Goal: Check status: Check status

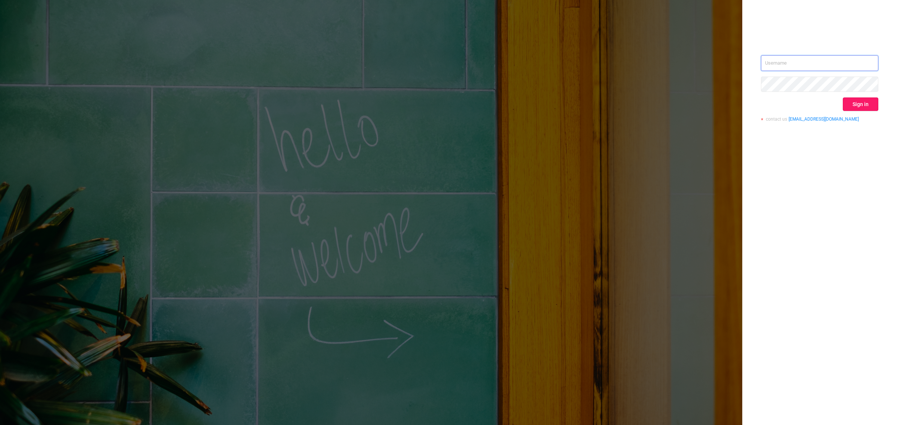
type input "[EMAIL_ADDRESS][DOMAIN_NAME]"
click at [853, 101] on button "Sign in" at bounding box center [861, 104] width 36 height 13
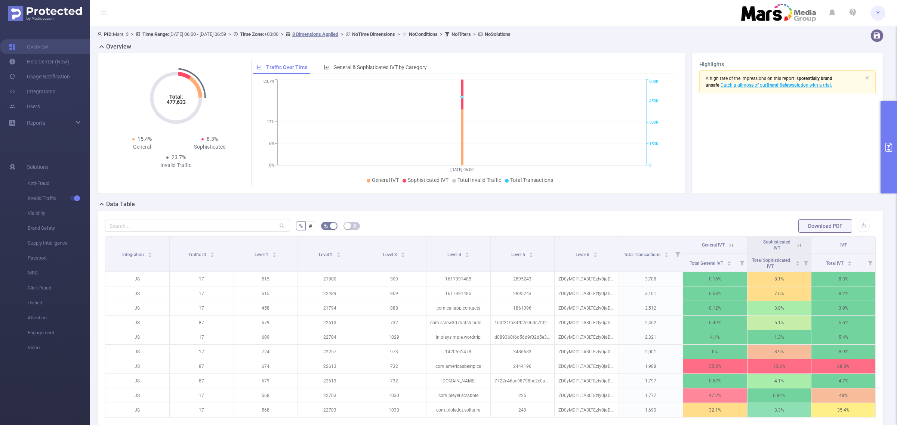
click at [888, 141] on button "primary" at bounding box center [889, 147] width 16 height 93
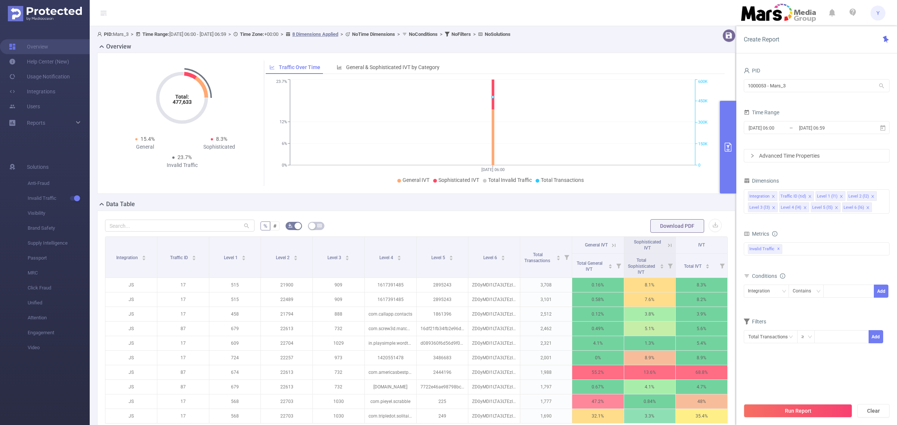
drag, startPoint x: 851, startPoint y: 124, endPoint x: 631, endPoint y: 123, distance: 220.9
click at [631, 123] on section "PID: Mars_3 > Time Range: [DATE] 06:00 - [DATE] 06:59 > Time Zone: +00:00 > 8 D…" at bounding box center [493, 258] width 807 height 464
click at [819, 129] on input "[DATE] 06:59" at bounding box center [828, 128] width 61 height 10
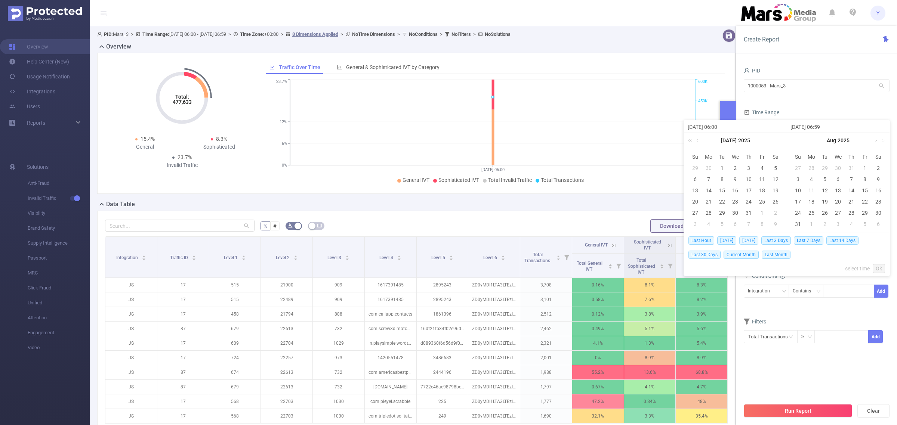
click at [758, 240] on span "[DATE]" at bounding box center [748, 241] width 19 height 8
type input "[DATE] 00:00"
type input "[DATE] 23:59"
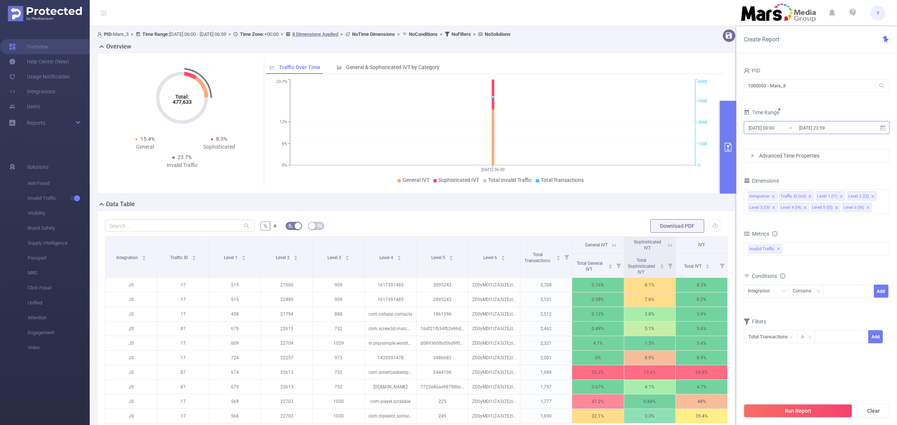
click at [817, 124] on input "[DATE] 23:59" at bounding box center [828, 128] width 61 height 10
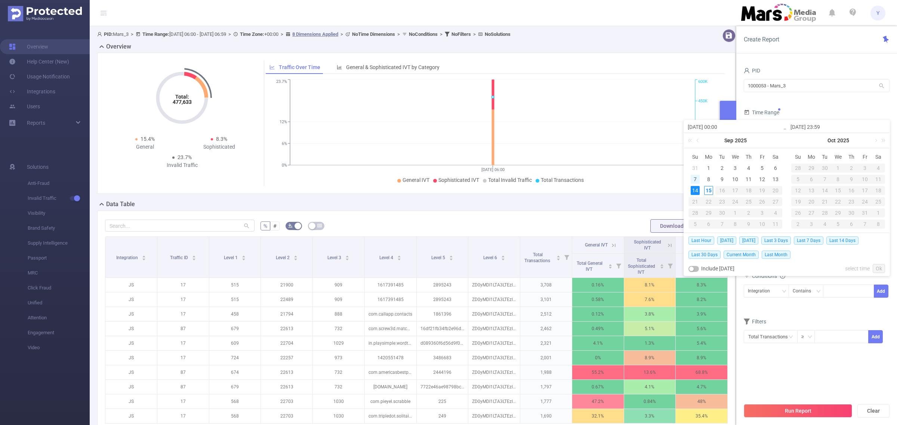
click at [697, 179] on div "7" at bounding box center [695, 179] width 9 height 9
type input "[DATE] 00:00"
type input "[DATE] 23:59"
type input "[DATE] 00:00"
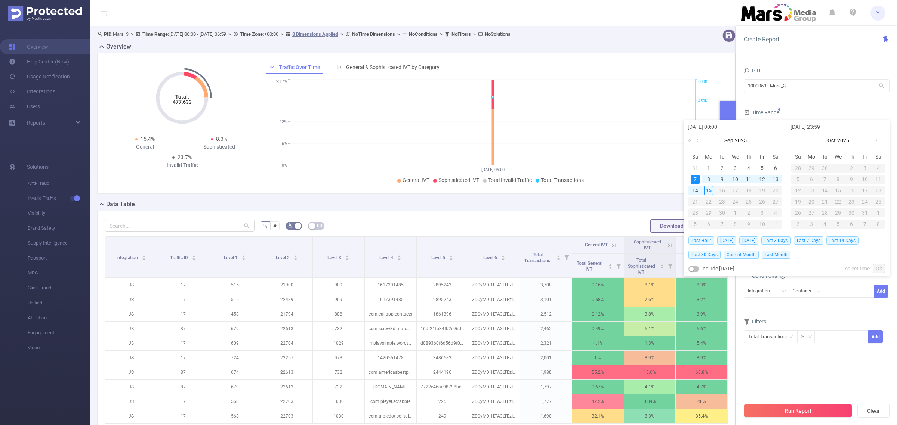
type input "[DATE] 23:59"
click at [879, 268] on link "Ok" at bounding box center [879, 268] width 12 height 9
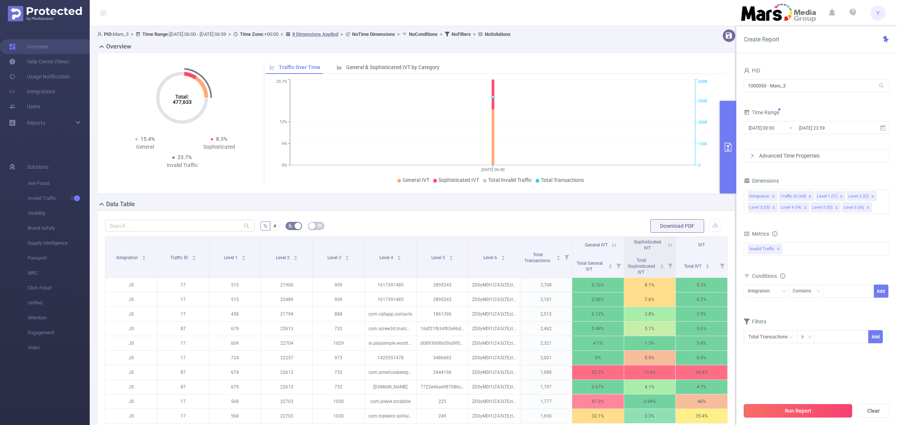
click at [810, 410] on button "Run Report" at bounding box center [798, 410] width 108 height 13
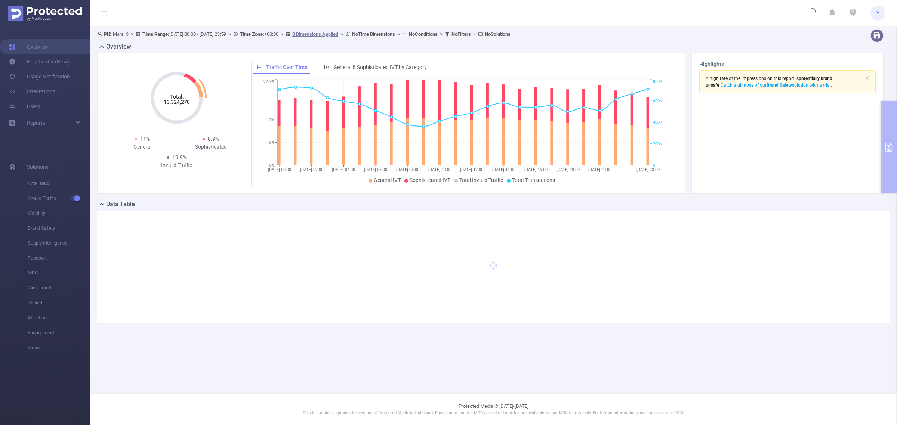
click at [171, 104] on tspan "13,324,278" at bounding box center [177, 102] width 26 height 6
copy tspan "13,324,278"
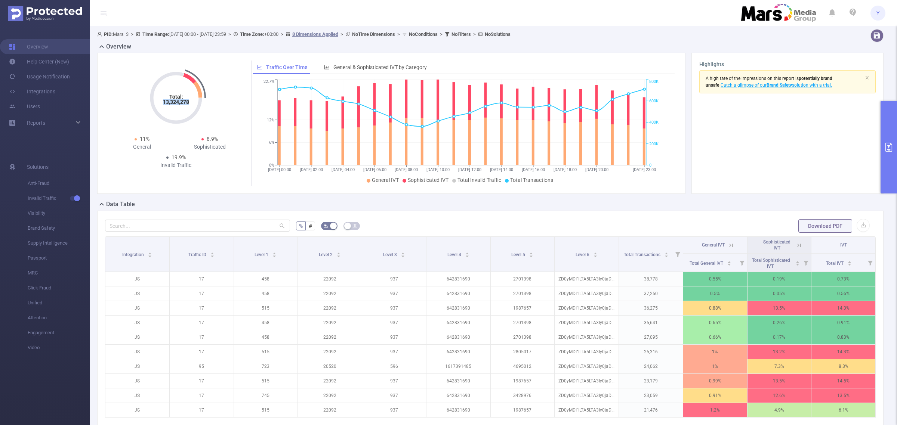
click at [875, 138] on div "Highlights A high rate of the impressions on this report is potentially brand u…" at bounding box center [787, 123] width 192 height 141
click at [886, 138] on button "primary" at bounding box center [889, 147] width 16 height 93
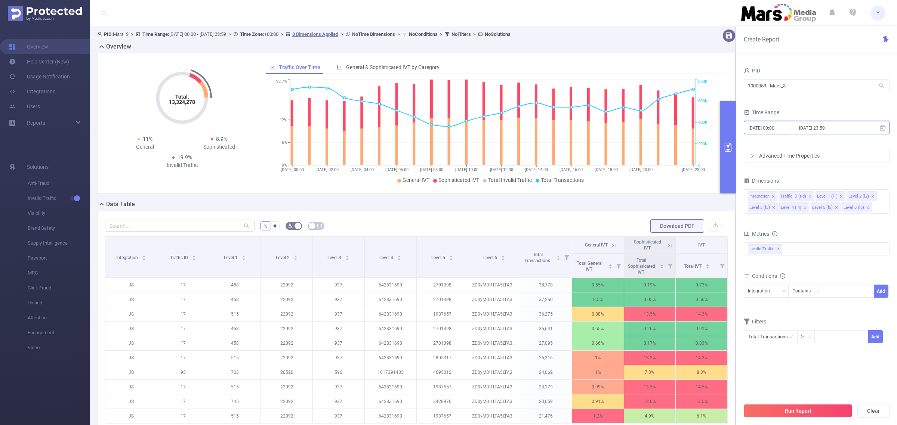
click at [863, 126] on span "[DATE] 00:00 _ [DATE] 23:59" at bounding box center [817, 127] width 146 height 13
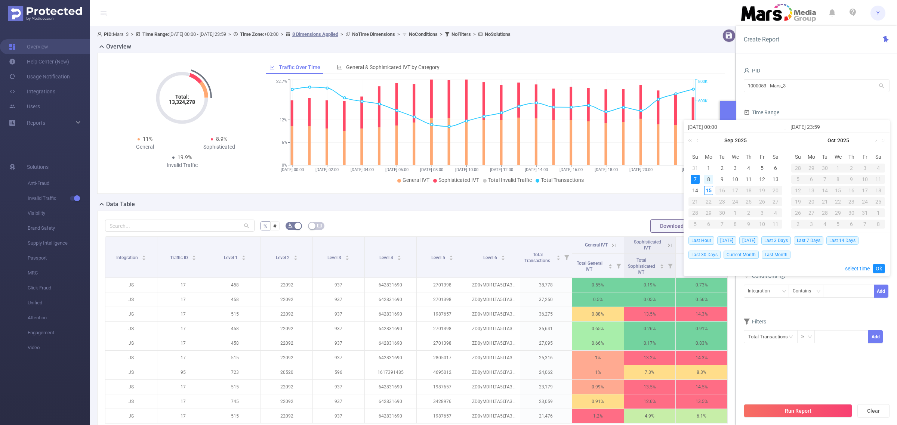
click at [709, 182] on div "8" at bounding box center [708, 179] width 9 height 9
type input "[DATE] 00:00"
type input "[DATE] 23:59"
type input "[DATE] 00:00"
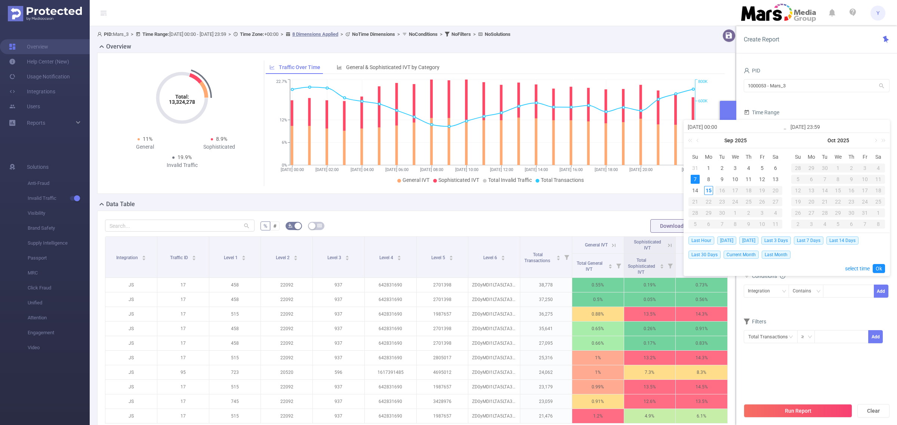
type input "[DATE] 23:59"
click at [881, 270] on link "Ok" at bounding box center [879, 268] width 12 height 9
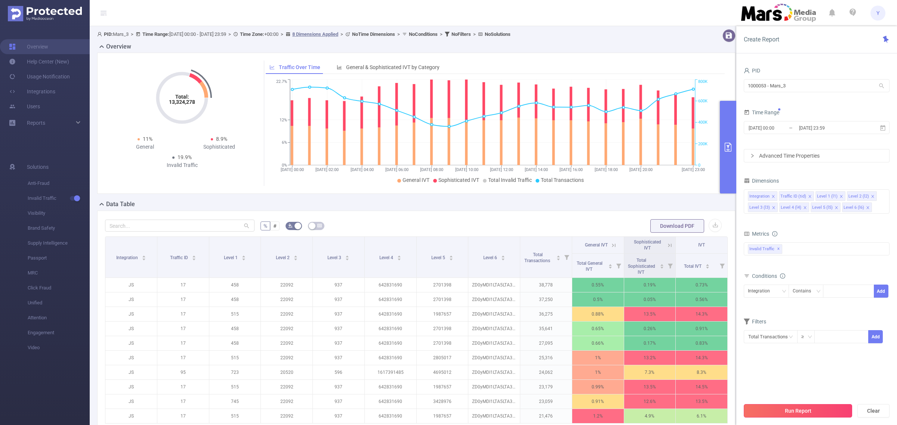
click at [795, 408] on button "Run Report" at bounding box center [798, 410] width 108 height 13
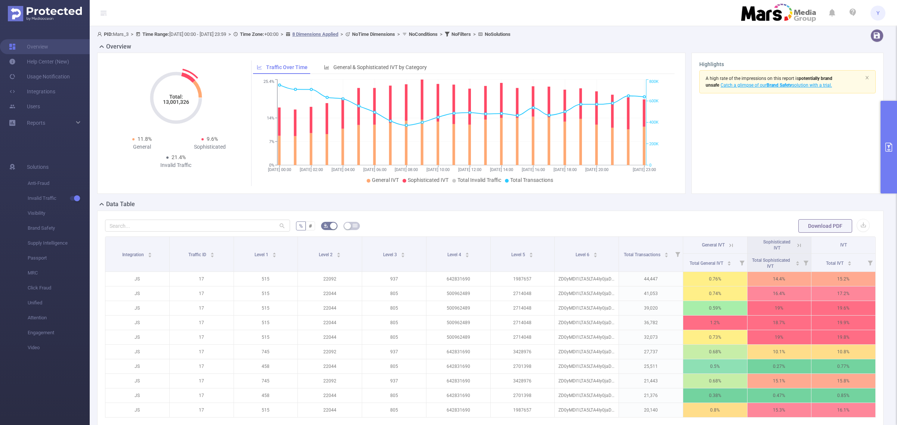
click at [186, 104] on tspan "13,001,326" at bounding box center [176, 102] width 26 height 6
copy tspan "13,001,326"
click at [881, 126] on button "primary" at bounding box center [889, 147] width 16 height 93
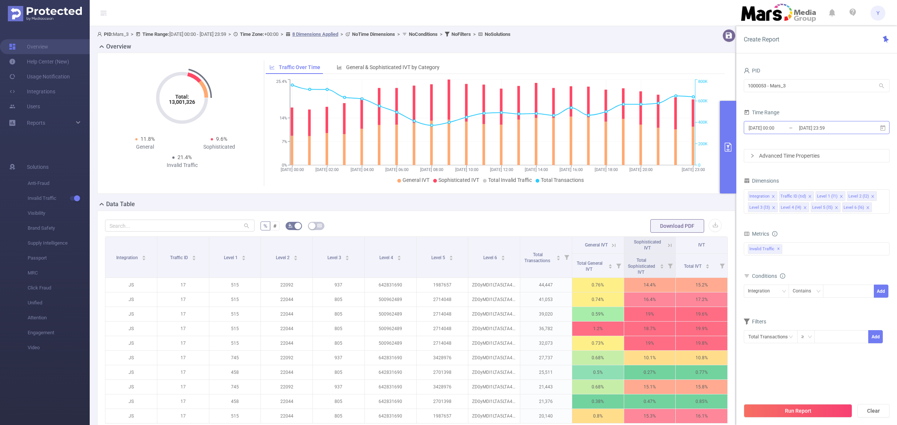
click at [842, 126] on input "[DATE] 23:59" at bounding box center [828, 128] width 61 height 10
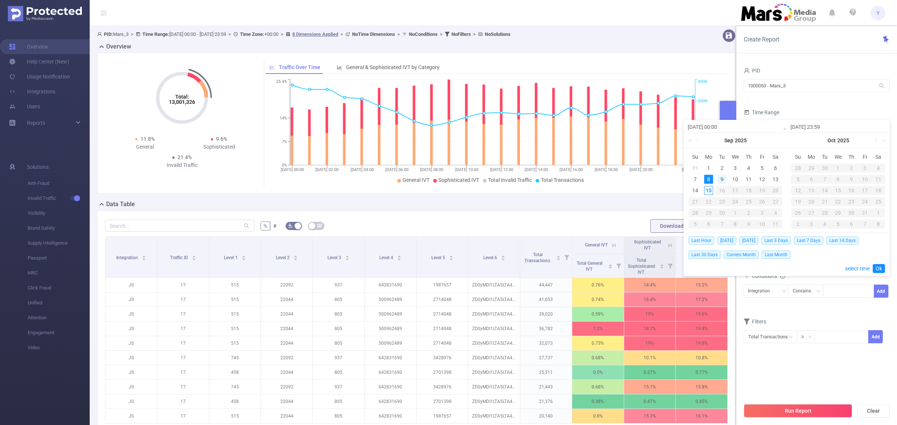
click at [718, 180] on div "9" at bounding box center [722, 179] width 9 height 9
type input "[DATE] 00:00"
type input "[DATE] 23:59"
type input "[DATE] 00:00"
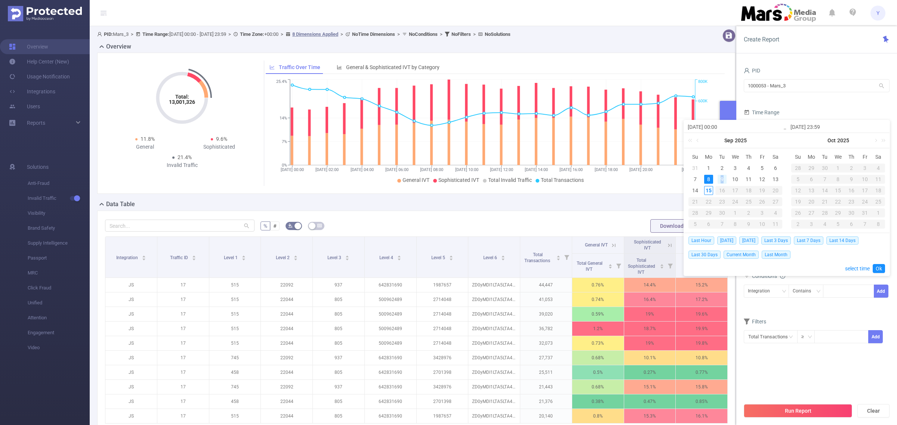
type input "[DATE] 23:59"
click at [883, 266] on link "Ok" at bounding box center [879, 268] width 12 height 9
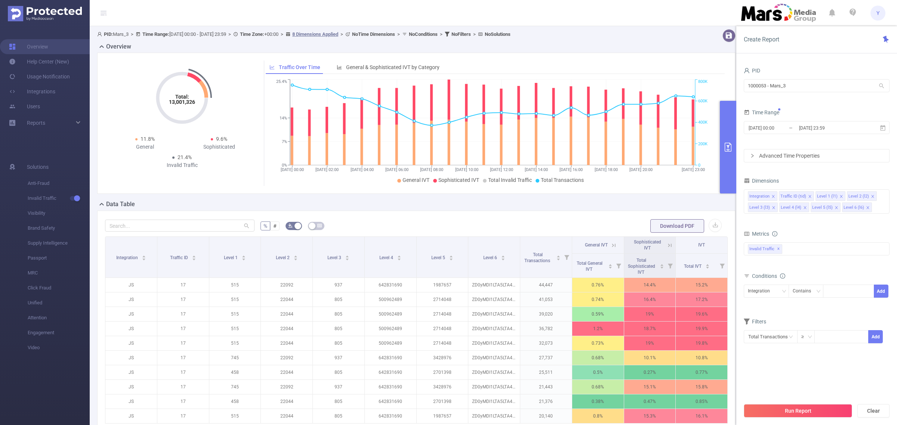
click at [813, 407] on button "Run Report" at bounding box center [798, 410] width 108 height 13
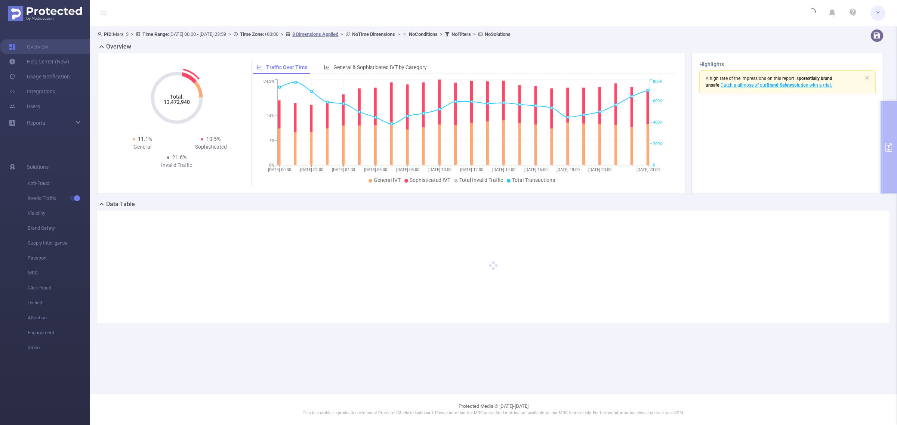
click at [180, 105] on tspan "13,472,940" at bounding box center [177, 102] width 26 height 6
click at [180, 104] on tspan "13,472,940" at bounding box center [177, 102] width 26 height 6
copy tspan "13,472,940"
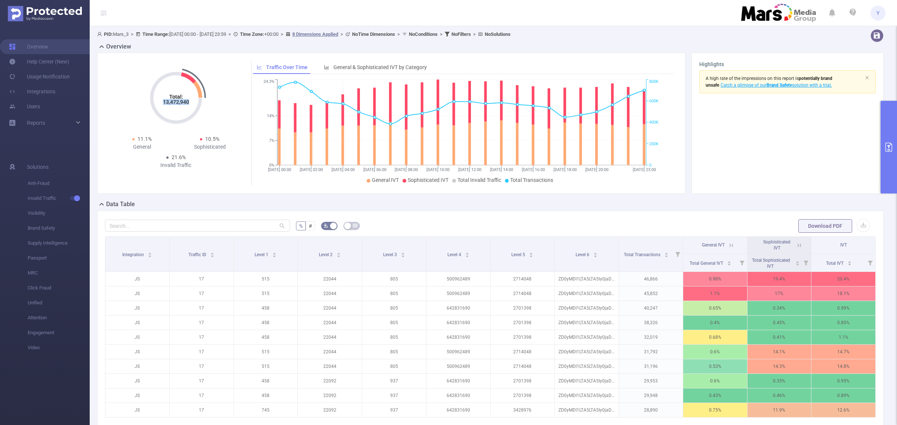
click at [882, 126] on button "primary" at bounding box center [889, 147] width 16 height 93
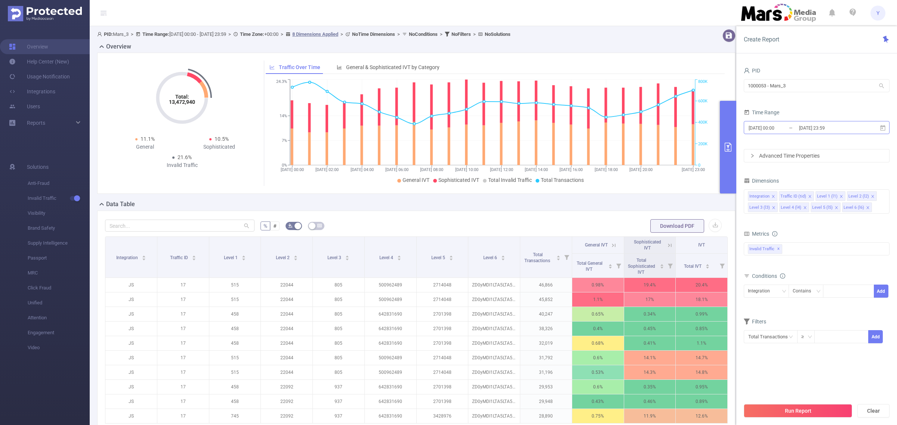
click at [850, 126] on input "[DATE] 23:59" at bounding box center [828, 128] width 61 height 10
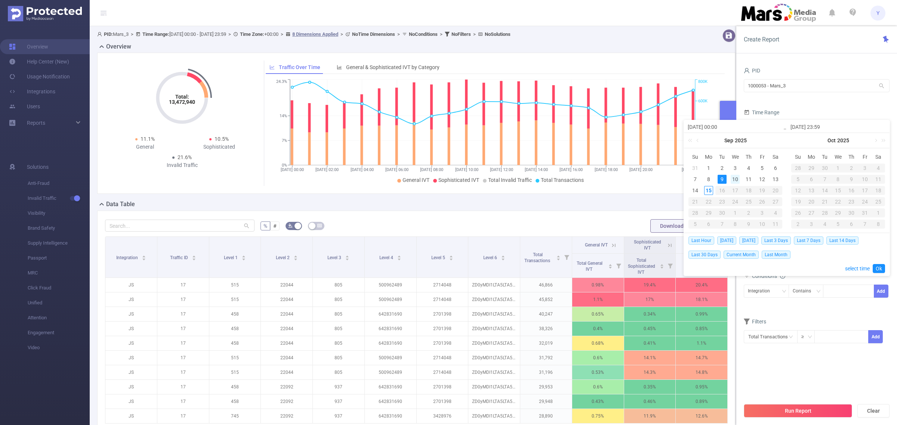
click at [738, 176] on div "10" at bounding box center [735, 179] width 9 height 9
drag, startPoint x: 738, startPoint y: 176, endPoint x: 819, endPoint y: 216, distance: 89.9
click at [739, 176] on div "10" at bounding box center [735, 179] width 9 height 9
type input "[DATE] 00:00"
type input "[DATE] 23:59"
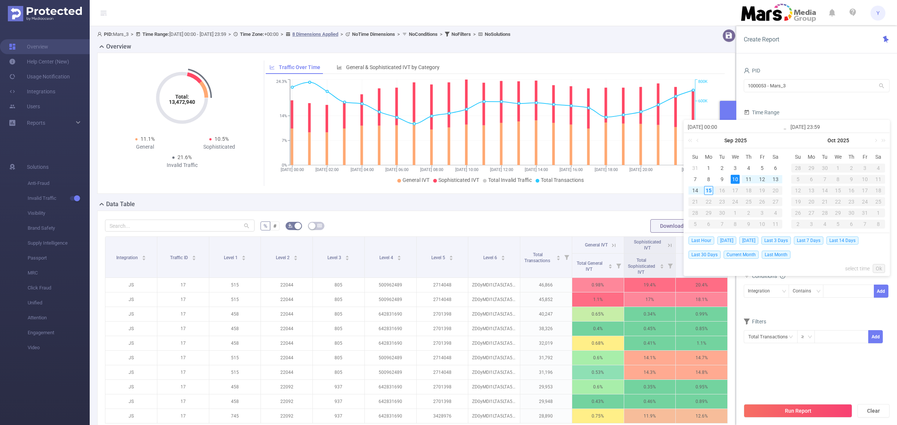
type input "[DATE] 00:00"
type input "[DATE] 23:59"
click at [873, 265] on link "Ok" at bounding box center [879, 268] width 12 height 9
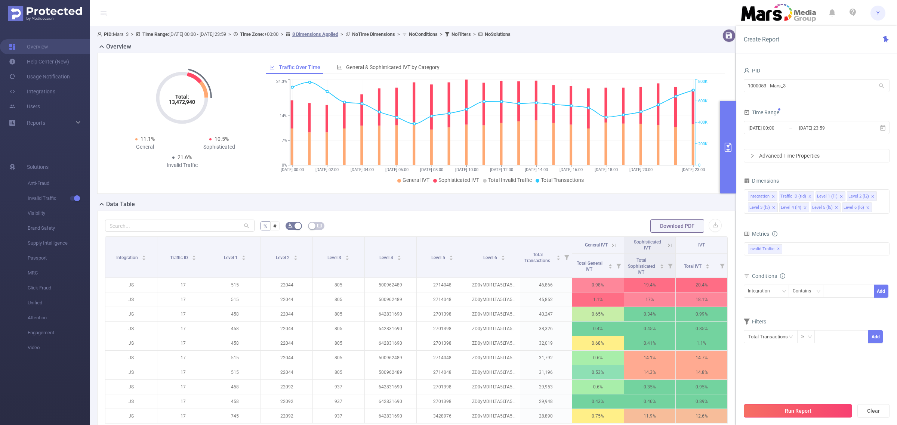
click at [819, 408] on button "Run Report" at bounding box center [798, 410] width 108 height 13
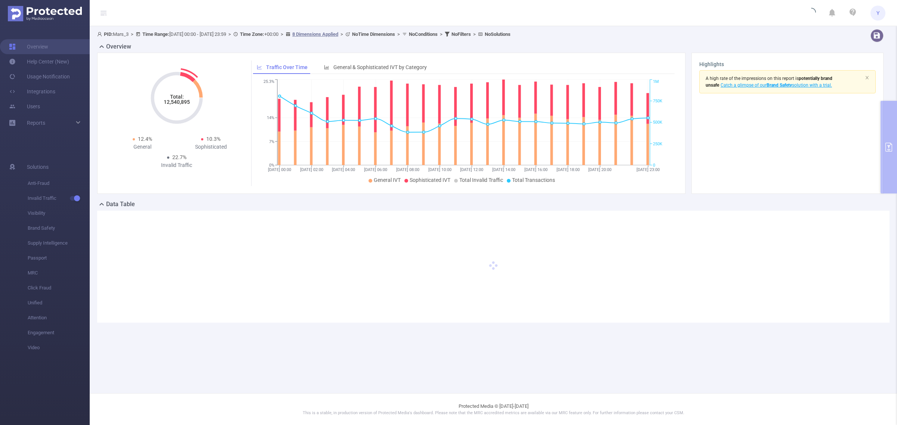
click at [179, 105] on tspan "12,540,895" at bounding box center [177, 102] width 26 height 6
copy tspan "12,540,895"
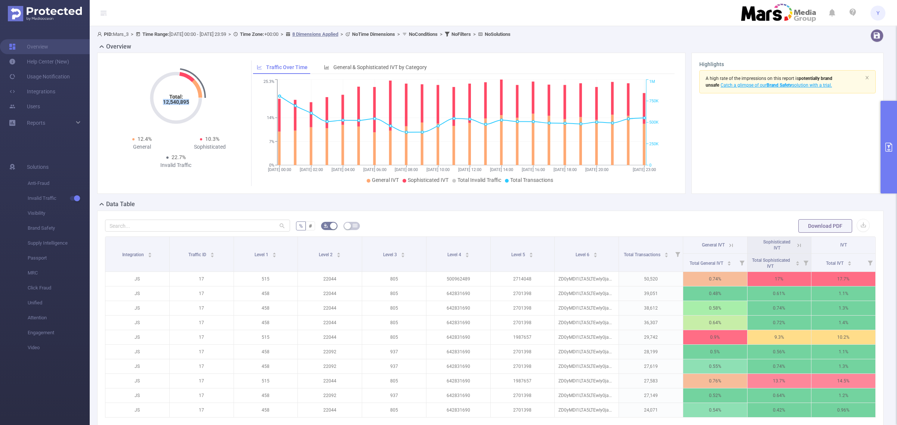
click at [892, 142] on button "primary" at bounding box center [889, 147] width 16 height 93
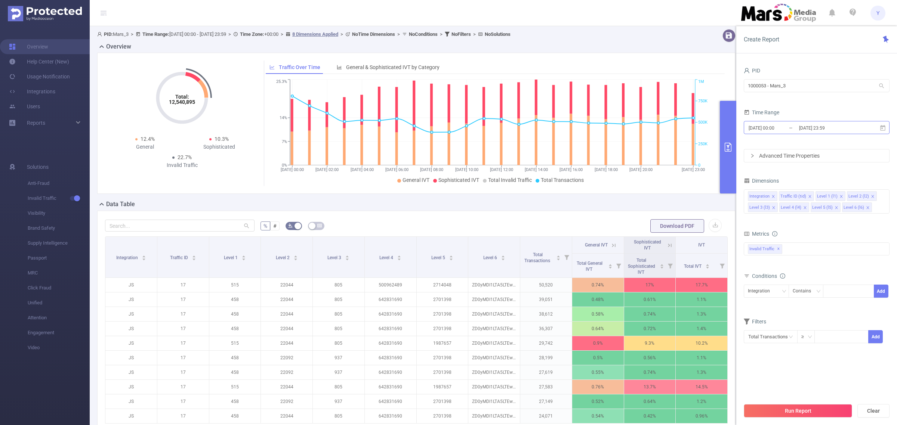
click at [842, 127] on input "[DATE] 23:59" at bounding box center [828, 128] width 61 height 10
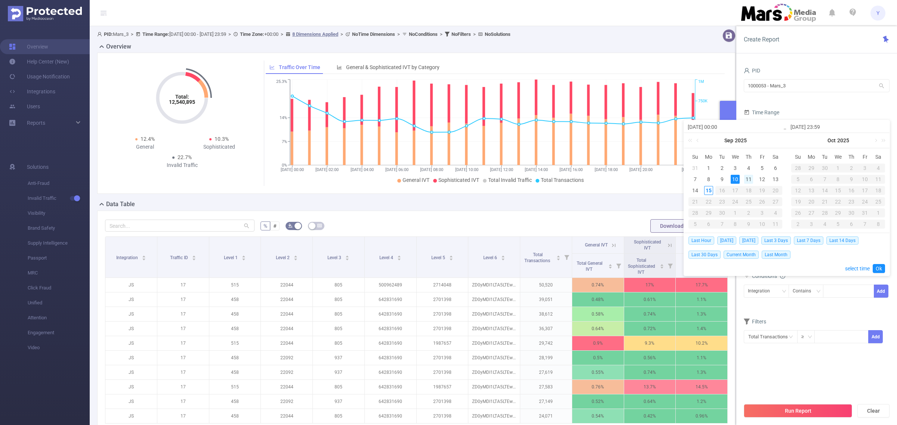
click at [749, 176] on div "11" at bounding box center [748, 179] width 9 height 9
type input "[DATE] 00:00"
type input "[DATE] 23:59"
type input "[DATE] 00:00"
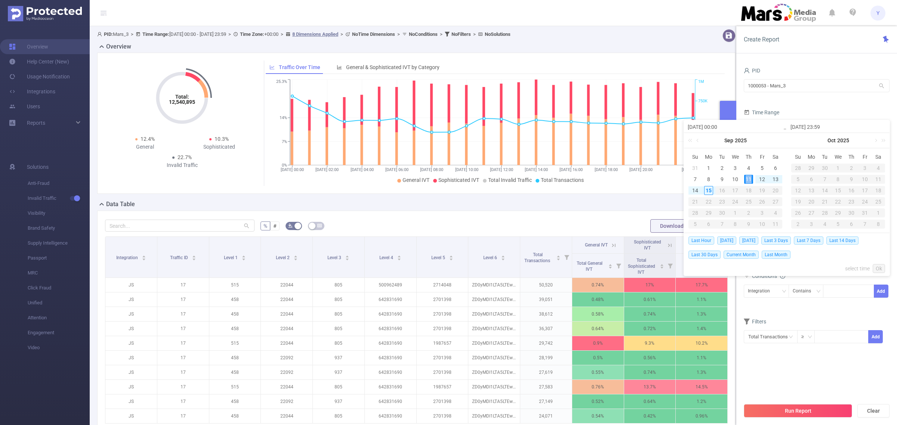
type input "[DATE] 23:59"
click at [882, 269] on link "Ok" at bounding box center [879, 268] width 12 height 9
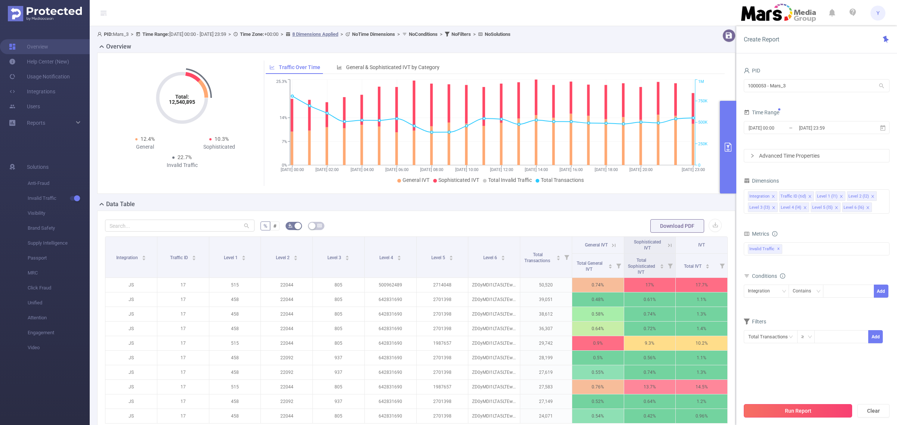
click at [816, 410] on button "Run Report" at bounding box center [798, 410] width 108 height 13
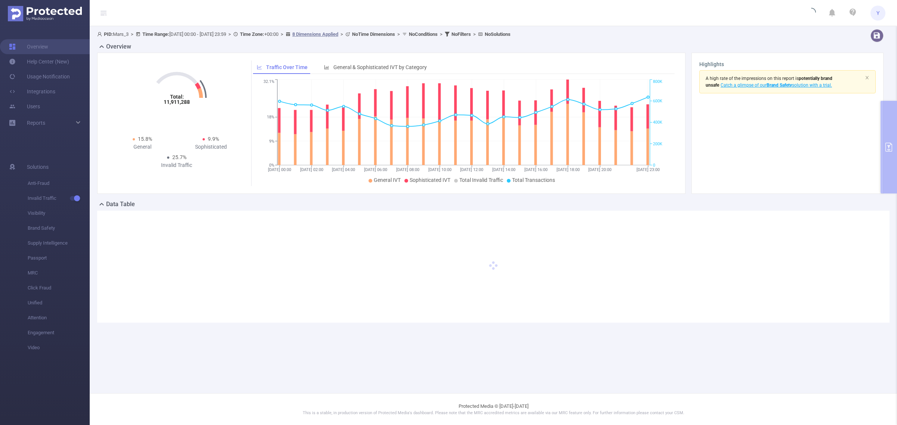
click at [177, 105] on icon "Total: 11,911,288 Total: 11,911,288" at bounding box center [176, 98] width 75 height 75
click at [176, 105] on icon "Total: 11,911,288 Total: 11,911,288" at bounding box center [176, 98] width 75 height 75
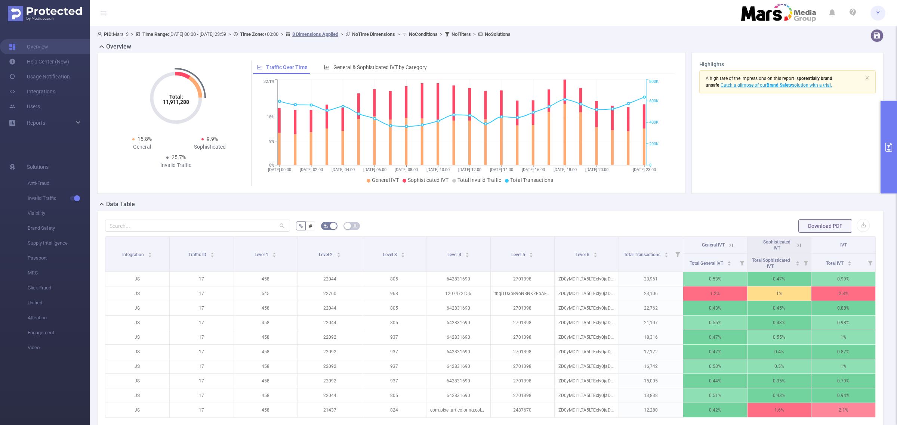
click at [896, 151] on button "primary" at bounding box center [889, 147] width 16 height 93
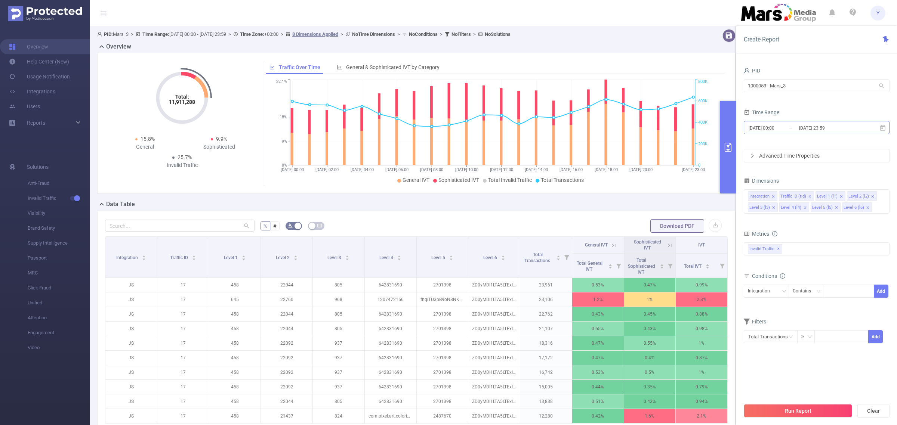
click at [840, 126] on input "[DATE] 23:59" at bounding box center [828, 128] width 61 height 10
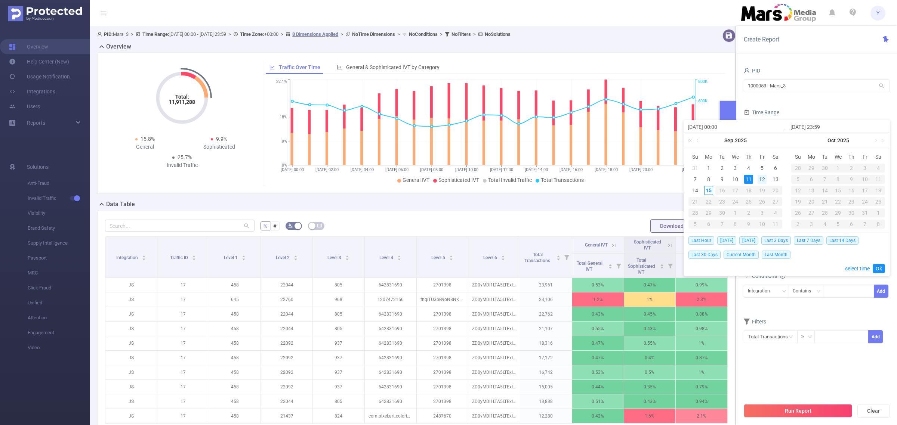
click at [758, 179] on div "12" at bounding box center [762, 179] width 9 height 9
type input "[DATE] 00:00"
type input "[DATE] 23:59"
type input "[DATE] 00:00"
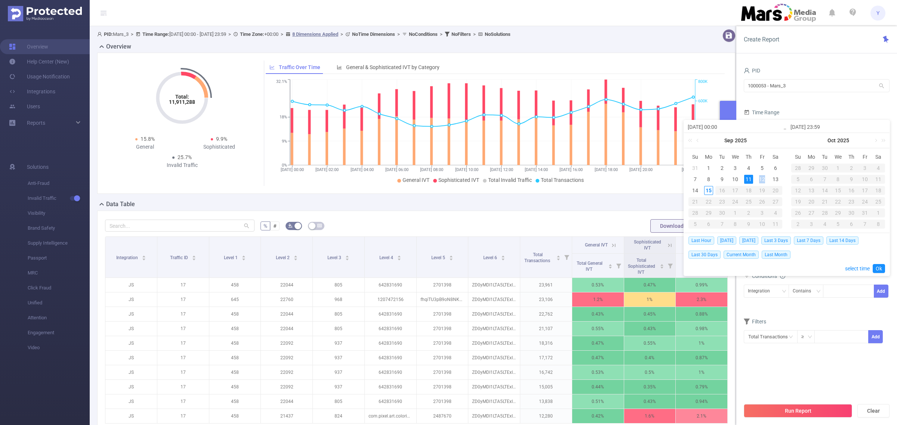
type input "[DATE] 23:59"
click at [879, 270] on link "Ok" at bounding box center [879, 268] width 12 height 9
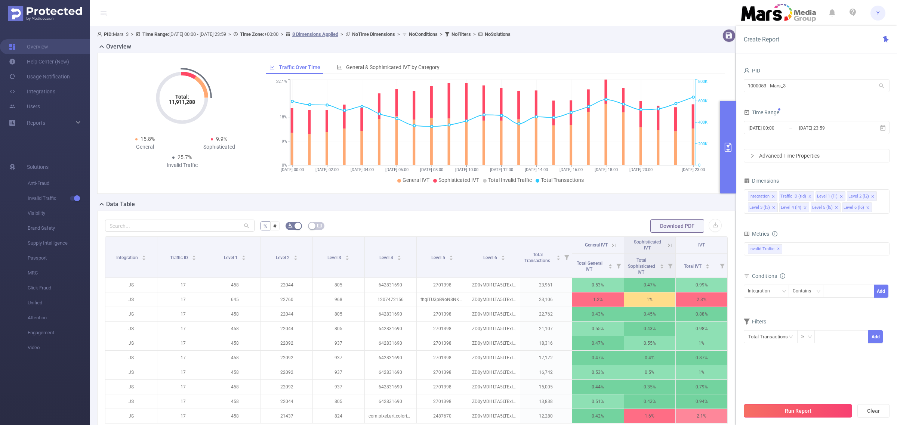
click at [810, 409] on button "Run Report" at bounding box center [798, 410] width 108 height 13
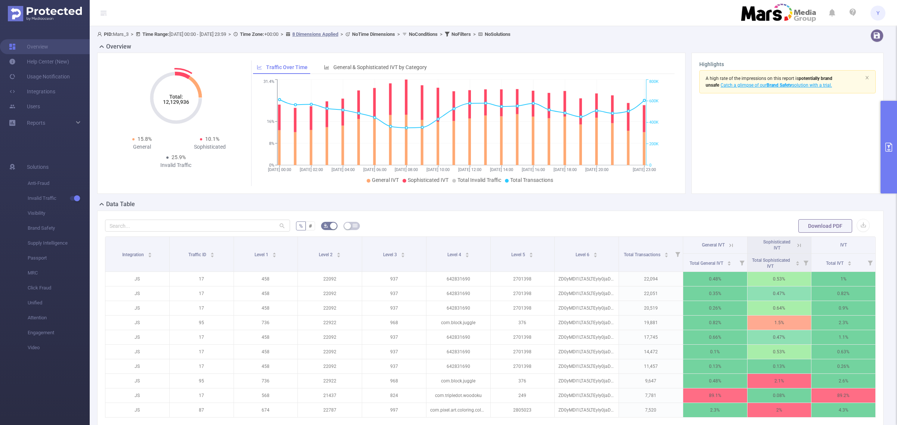
click at [178, 101] on tspan "12,129,936" at bounding box center [176, 102] width 26 height 6
copy tspan "12,129,936"
click at [888, 147] on icon "primary" at bounding box center [888, 147] width 9 height 9
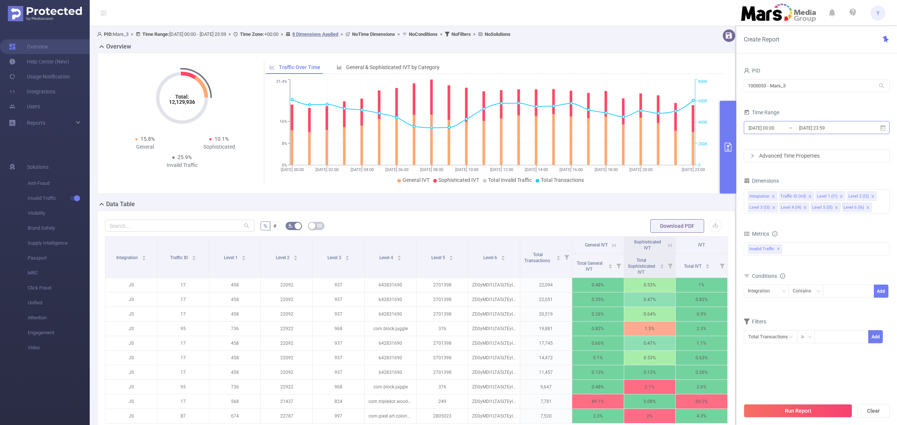
click at [817, 129] on input "[DATE] 23:59" at bounding box center [828, 128] width 61 height 10
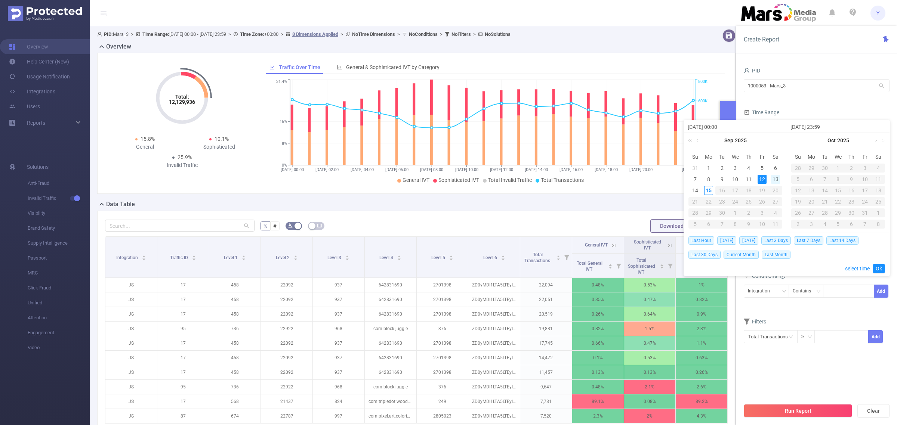
click at [774, 181] on div "13" at bounding box center [775, 179] width 9 height 9
type input "[DATE] 00:00"
type input "[DATE] 23:59"
type input "[DATE] 00:00"
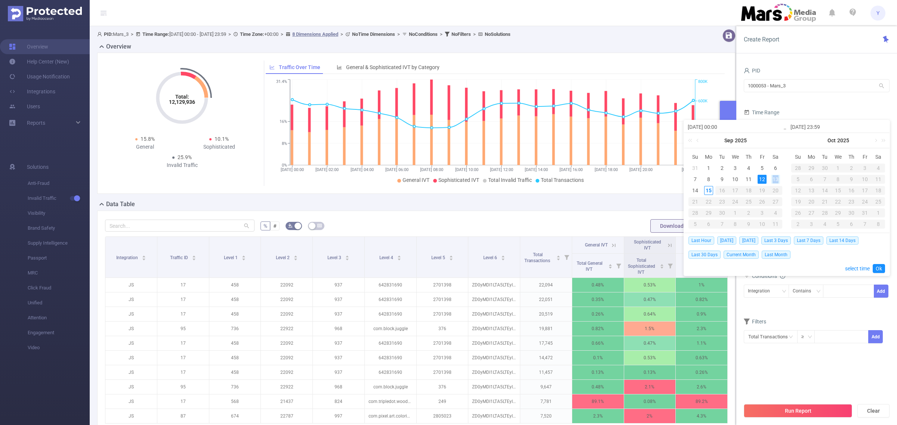
type input "[DATE] 23:59"
click at [873, 266] on link "Ok" at bounding box center [879, 268] width 12 height 9
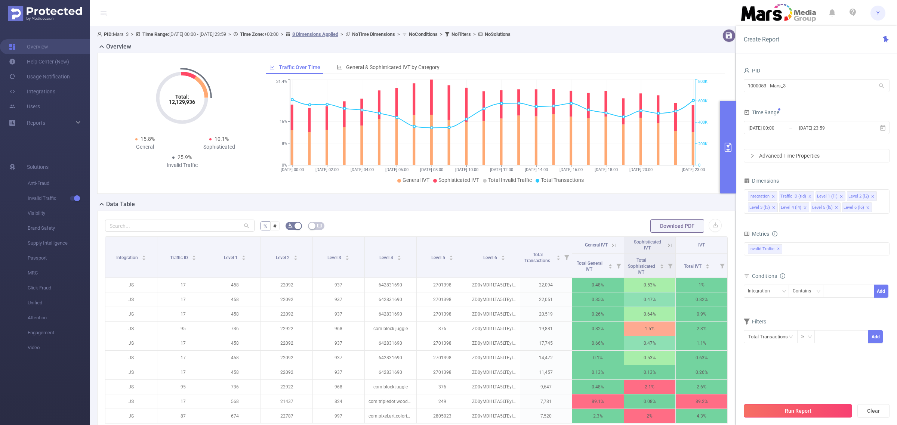
click at [803, 408] on button "Run Report" at bounding box center [798, 410] width 108 height 13
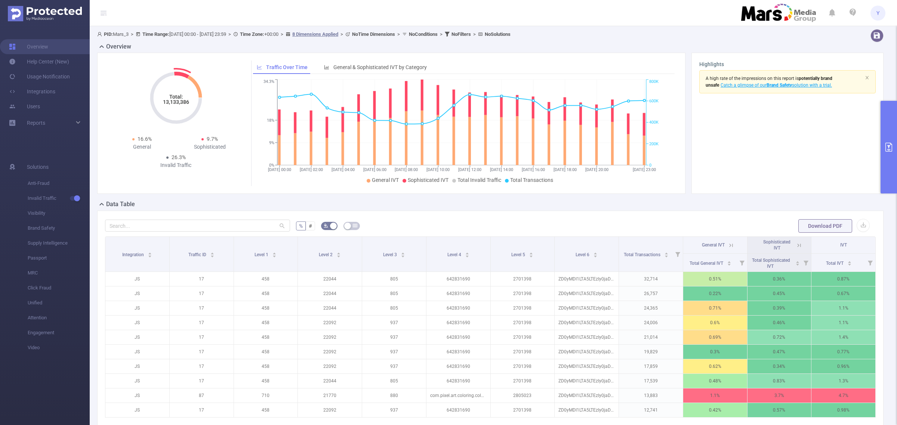
click at [176, 105] on tspan "13,133,386" at bounding box center [176, 102] width 26 height 6
copy tspan "13,133,386"
click at [896, 142] on button "primary" at bounding box center [889, 147] width 16 height 93
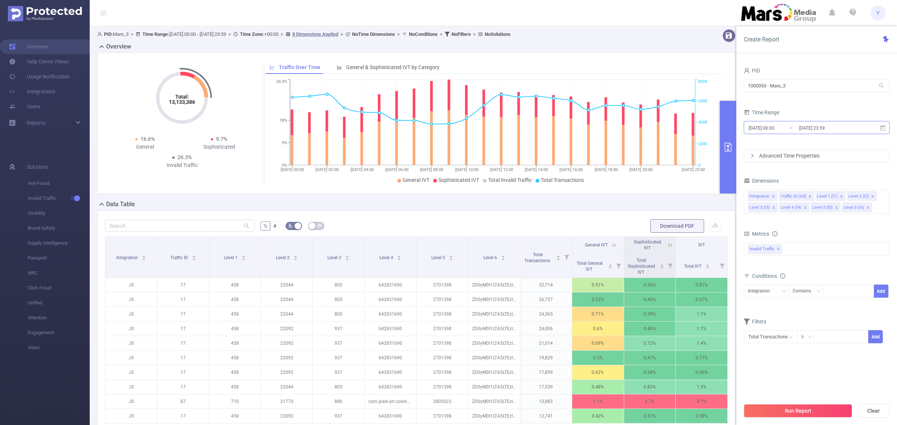
click at [852, 129] on input "[DATE] 23:59" at bounding box center [828, 128] width 61 height 10
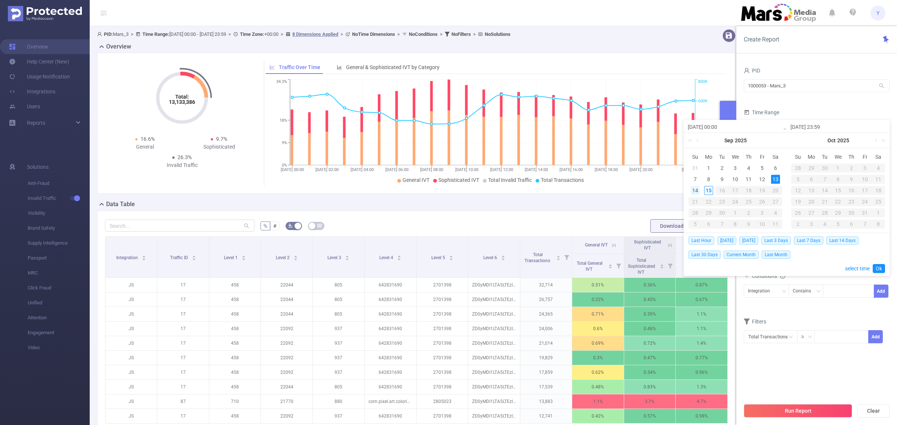
click at [697, 190] on div "14" at bounding box center [695, 190] width 9 height 9
type input "[DATE] 00:00"
type input "[DATE] 23:59"
type input "[DATE] 00:00"
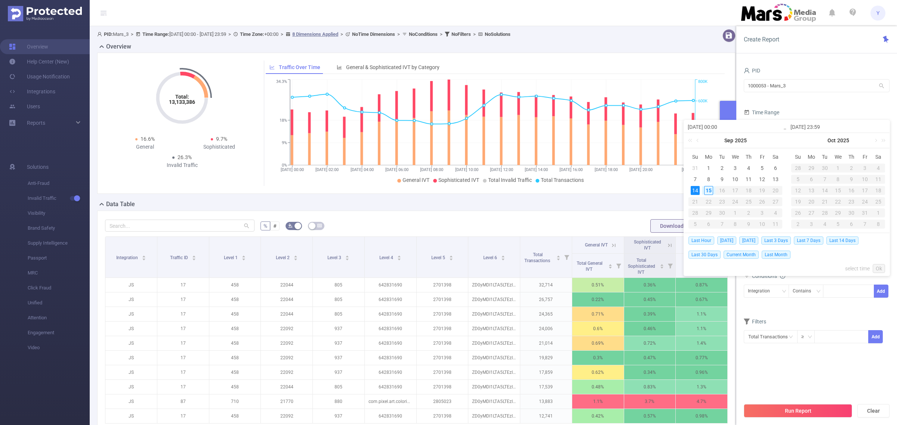
type input "[DATE] 23:59"
click at [878, 268] on link "Ok" at bounding box center [879, 268] width 12 height 9
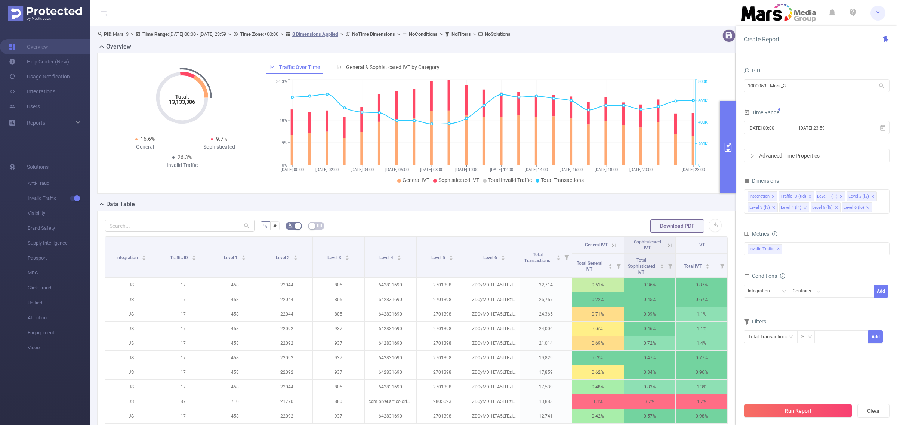
click at [815, 412] on button "Run Report" at bounding box center [798, 410] width 108 height 13
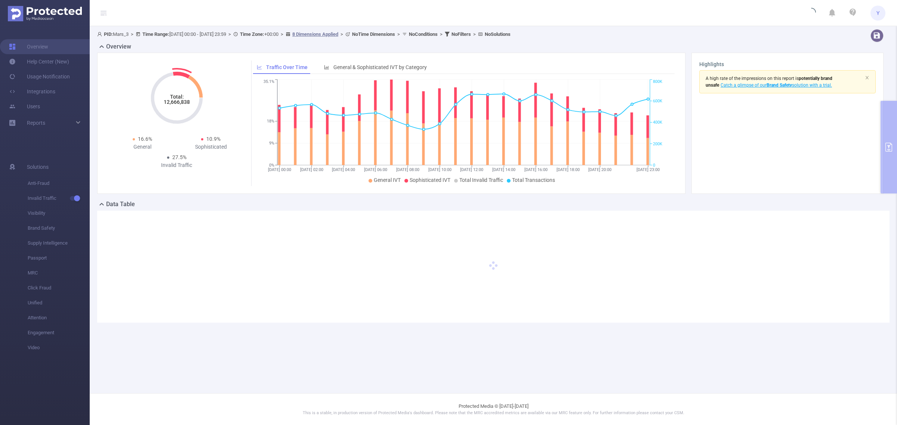
click at [176, 98] on tspan "Total:" at bounding box center [177, 97] width 14 height 6
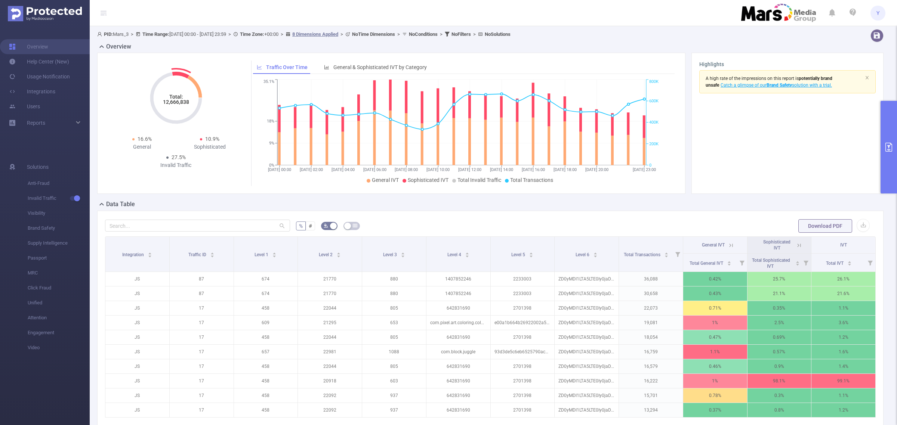
click at [177, 102] on tspan "12,666,838" at bounding box center [176, 102] width 26 height 6
copy tspan "12,666,838"
click at [891, 105] on button "primary" at bounding box center [889, 147] width 16 height 93
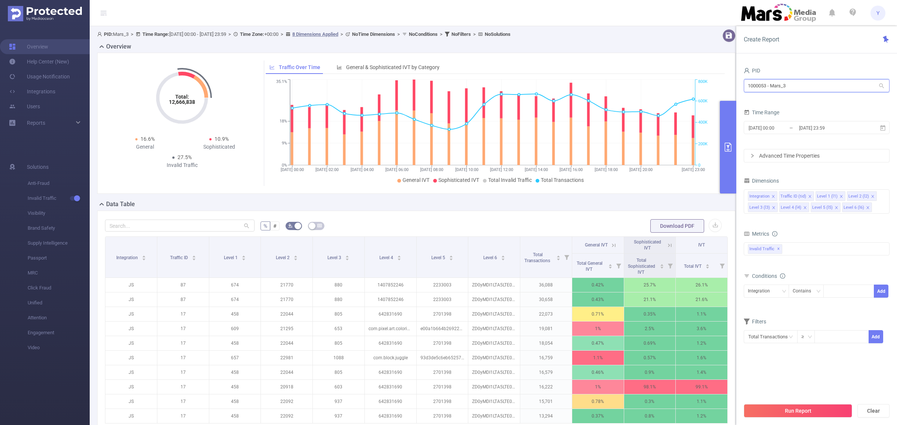
drag, startPoint x: 811, startPoint y: 86, endPoint x: 530, endPoint y: 123, distance: 284.3
click at [540, 123] on section "PID: Mars_3 > Time Range: [DATE] 00:00 - [DATE] 23:59 > Time Zone: +00:00 > 8 D…" at bounding box center [493, 258] width 807 height 464
click at [786, 101] on li "1000083 - MarsMedia" at bounding box center [817, 101] width 146 height 12
click at [826, 126] on input "[DATE] 23:59" at bounding box center [828, 128] width 61 height 10
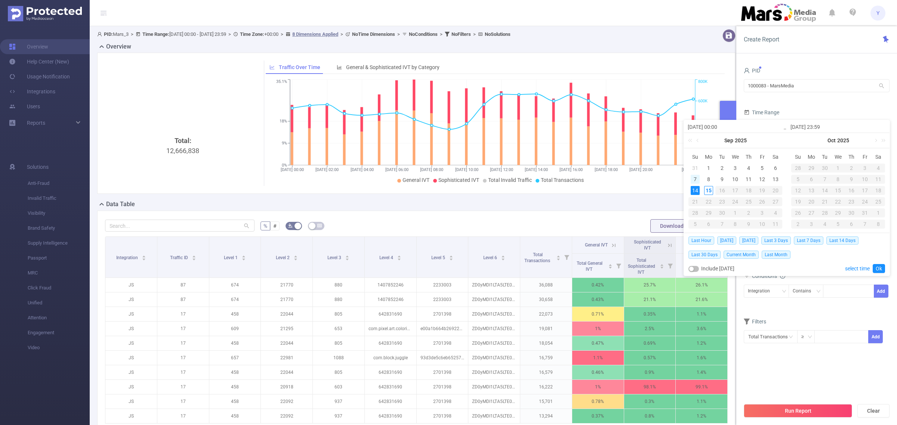
click at [698, 178] on div "7" at bounding box center [695, 179] width 9 height 9
type input "[DATE] 00:00"
type input "[DATE] 23:59"
type input "[DATE] 00:00"
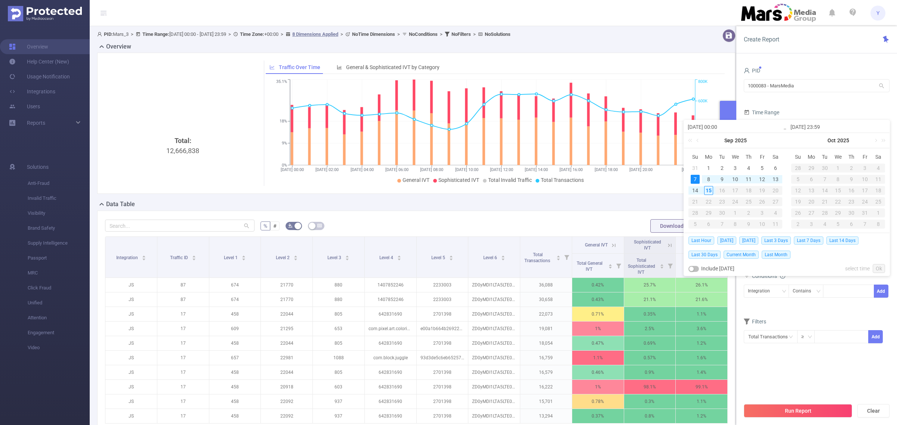
type input "[DATE] 23:59"
click at [881, 272] on link "Ok" at bounding box center [879, 268] width 12 height 9
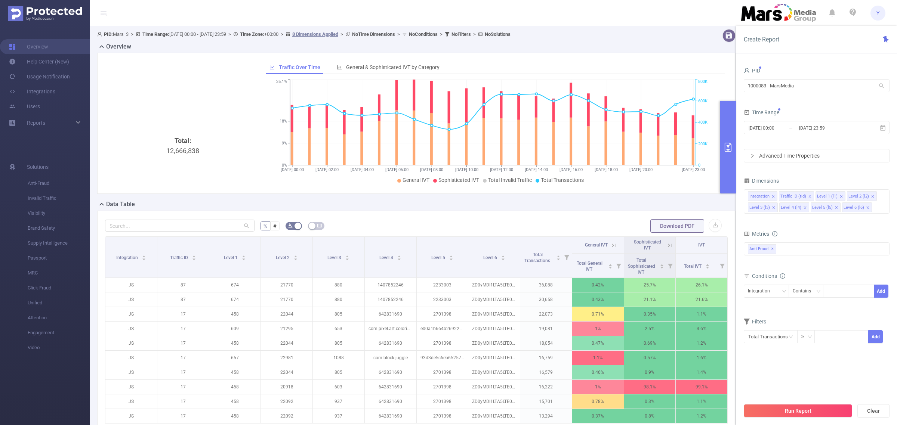
click at [791, 419] on div "Run Report Clear" at bounding box center [816, 411] width 161 height 28
click at [791, 416] on button "Run Report" at bounding box center [798, 410] width 108 height 13
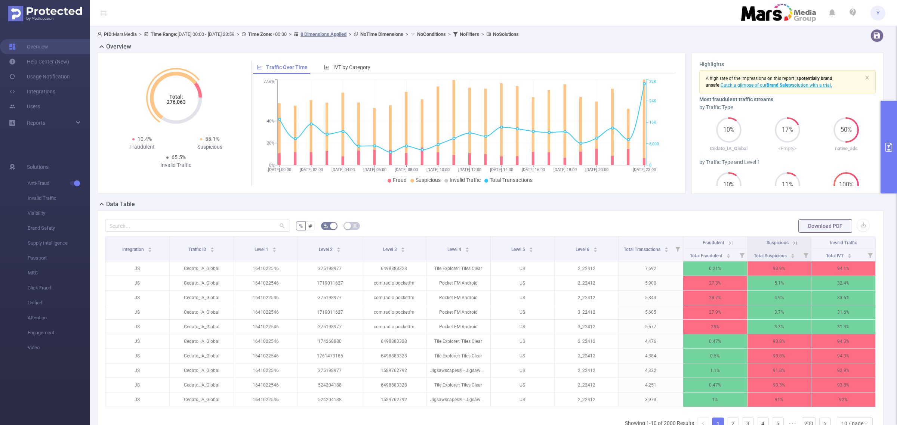
click at [166, 104] on tspan "276,063" at bounding box center [175, 102] width 19 height 6
copy tspan "276,063"
click at [890, 147] on icon "primary" at bounding box center [888, 147] width 9 height 9
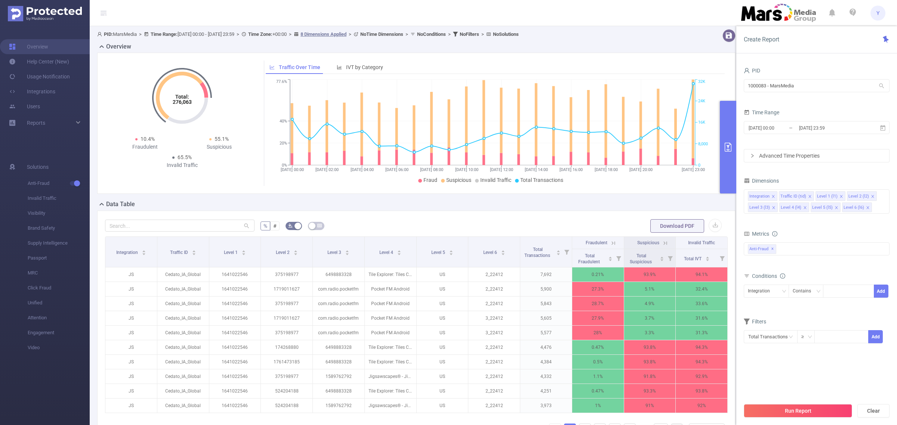
click at [837, 135] on div "[DATE] 00:00 _ [DATE] 23:59" at bounding box center [817, 129] width 146 height 18
click at [846, 131] on input "[DATE] 23:59" at bounding box center [828, 128] width 61 height 10
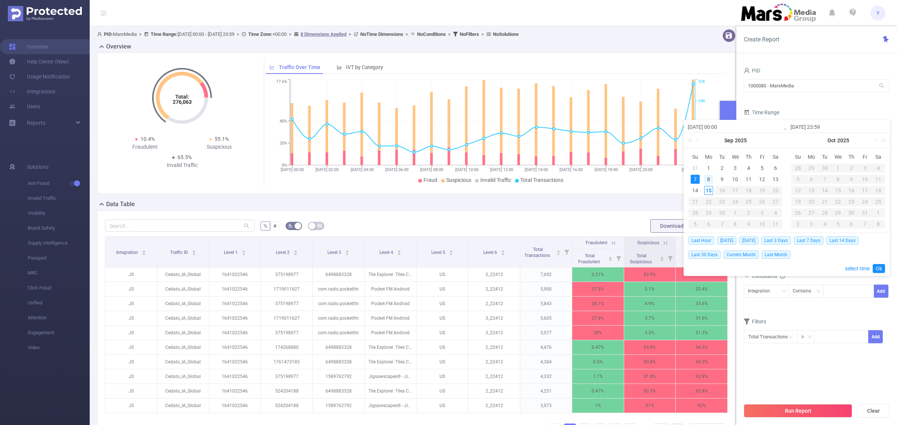
click at [711, 181] on div "8" at bounding box center [708, 179] width 9 height 9
type input "[DATE] 00:00"
type input "[DATE] 23:59"
type input "[DATE] 00:00"
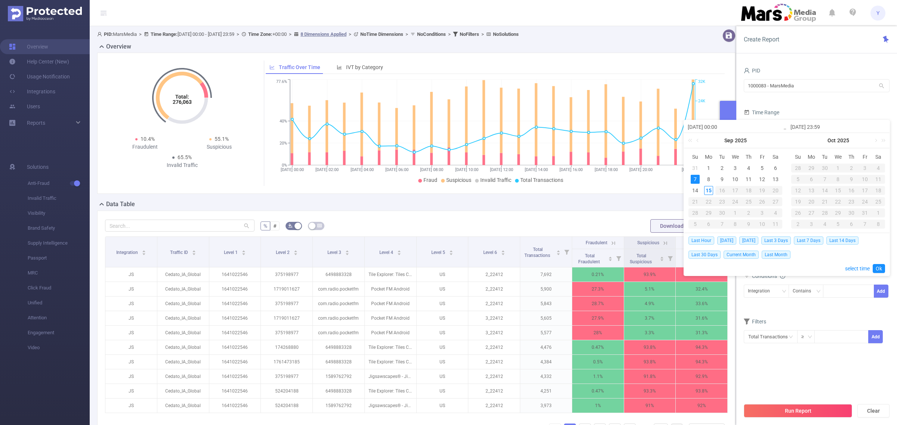
type input "[DATE] 23:59"
click at [877, 268] on link "Ok" at bounding box center [879, 268] width 12 height 9
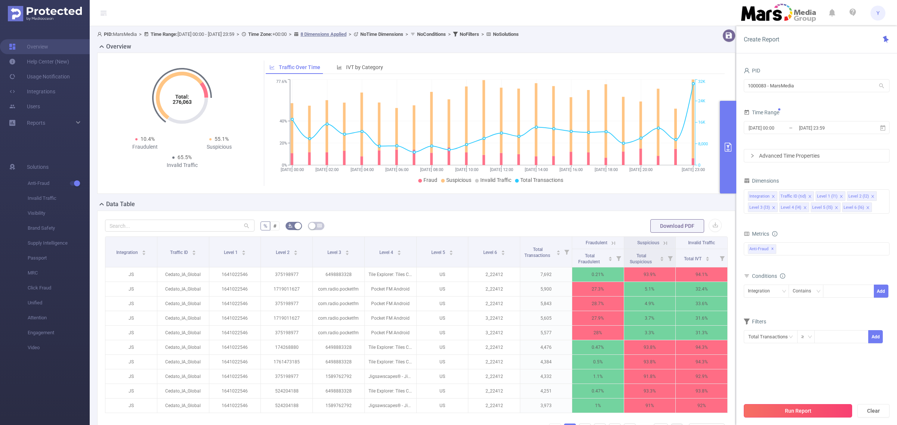
click at [802, 410] on button "Run Report" at bounding box center [798, 410] width 108 height 13
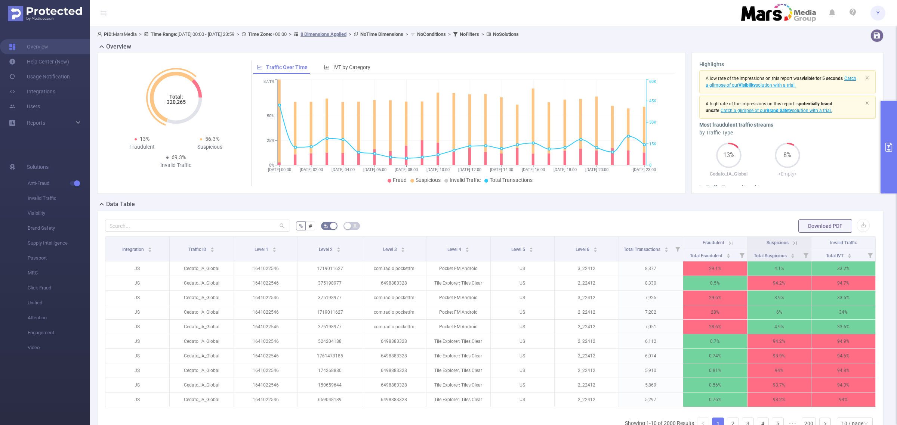
click at [174, 100] on tspan "320,265" at bounding box center [175, 102] width 19 height 6
copy tspan "320,265"
click at [890, 138] on button "primary" at bounding box center [889, 147] width 16 height 93
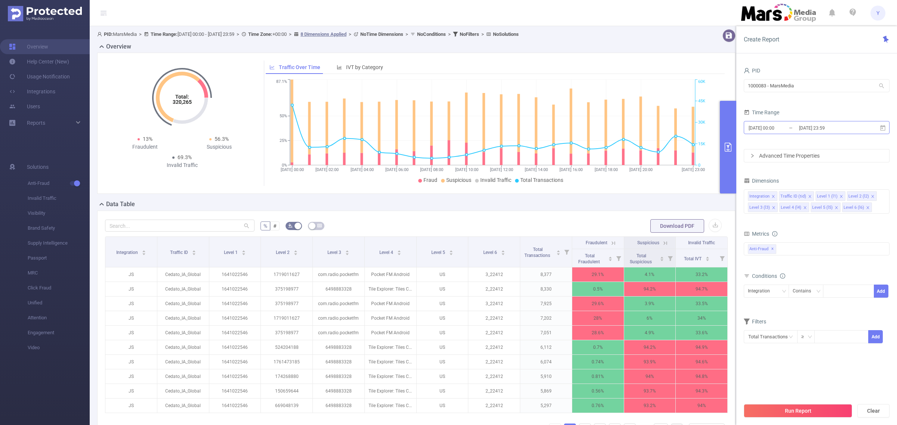
click at [848, 124] on input "[DATE] 23:59" at bounding box center [828, 128] width 61 height 10
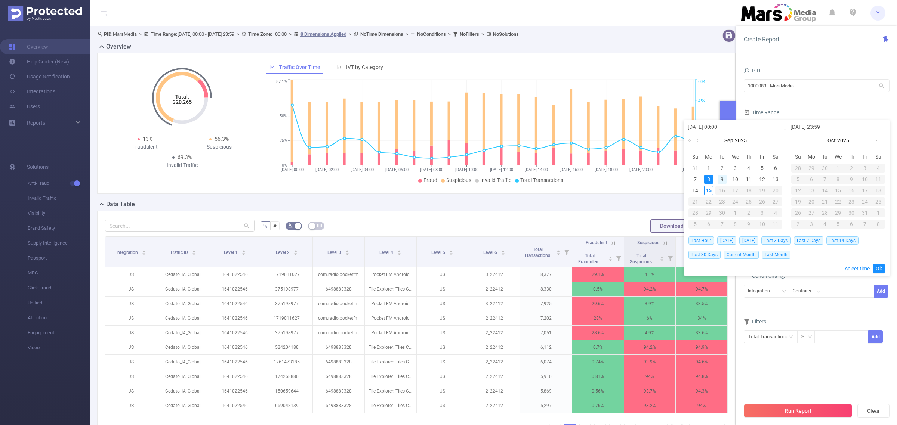
click at [720, 178] on div "9" at bounding box center [722, 179] width 9 height 9
click at [722, 178] on div "9" at bounding box center [722, 179] width 9 height 9
type input "[DATE] 00:00"
type input "[DATE] 23:59"
type input "[DATE] 00:00"
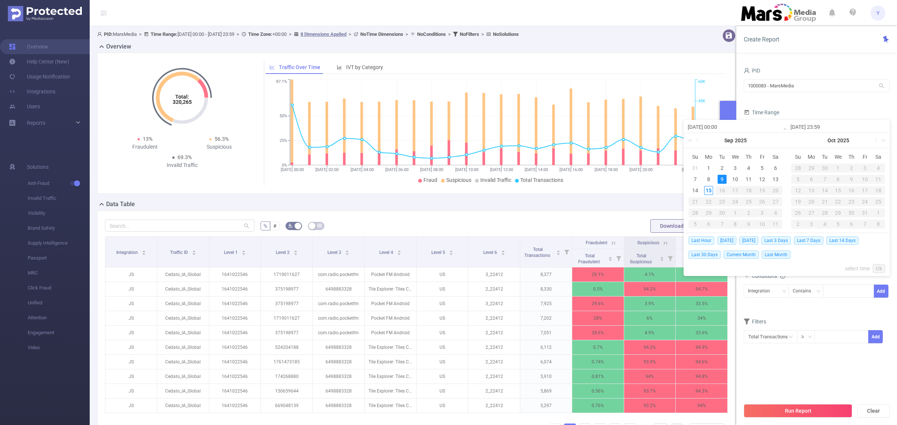
type input "[DATE] 23:59"
click at [879, 268] on link "Ok" at bounding box center [879, 268] width 12 height 9
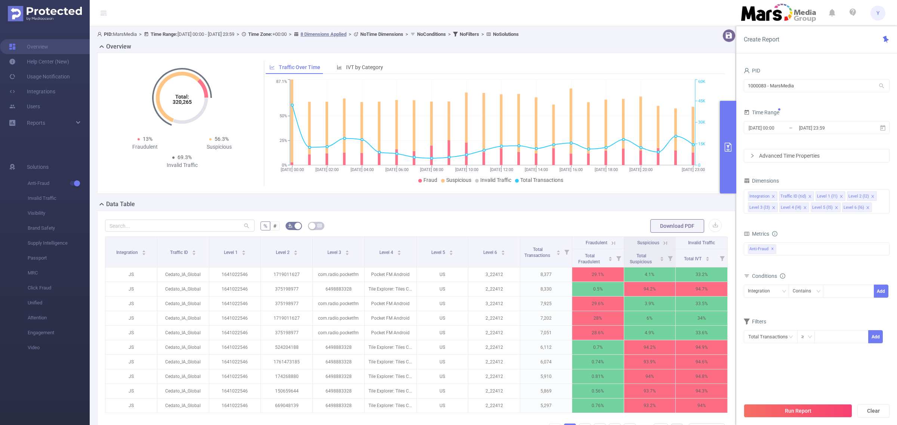
click at [820, 411] on button "Run Report" at bounding box center [798, 410] width 108 height 13
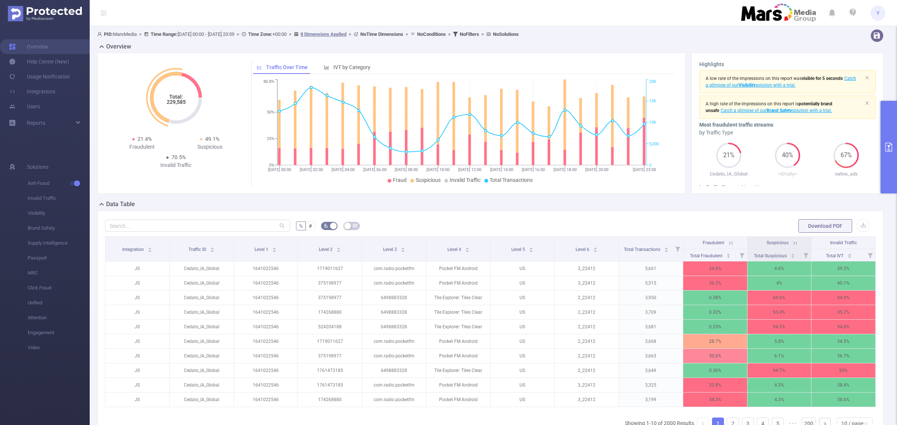
click at [174, 104] on tspan "229,585" at bounding box center [175, 102] width 19 height 6
click at [896, 135] on button "primary" at bounding box center [889, 147] width 16 height 93
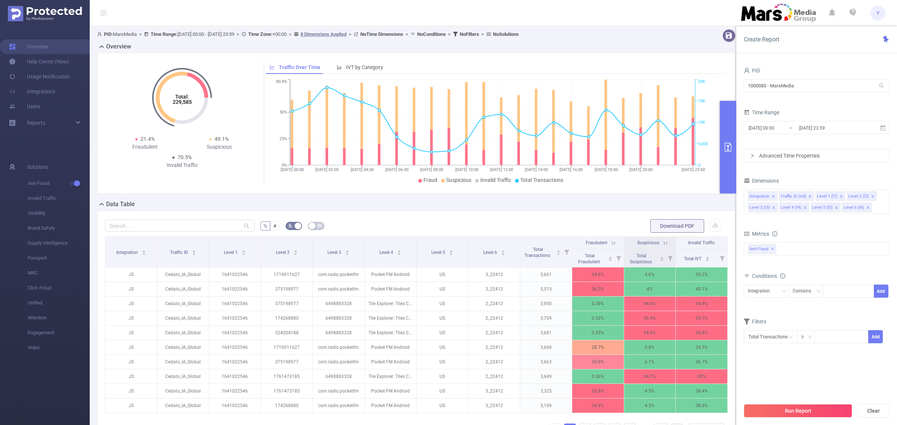
click at [831, 135] on div "[DATE] 00:00 _ [DATE] 23:59" at bounding box center [817, 129] width 146 height 18
click at [833, 130] on input "[DATE] 23:59" at bounding box center [828, 128] width 61 height 10
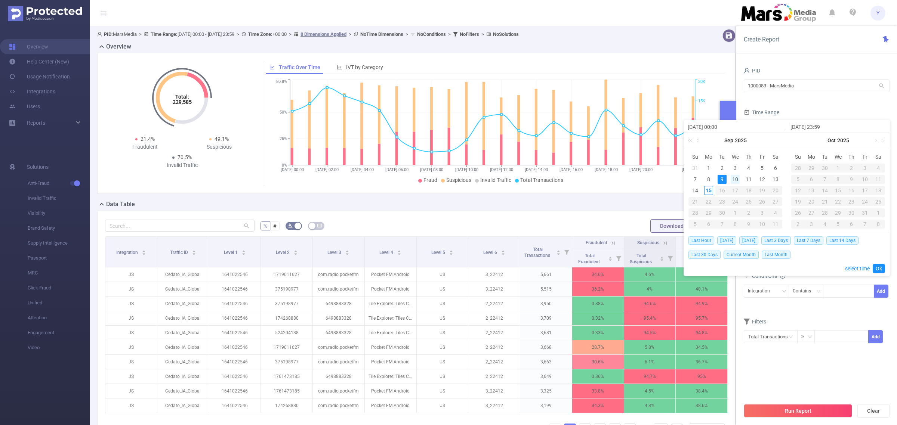
click at [736, 179] on div "10" at bounding box center [735, 179] width 9 height 9
type input "[DATE] 00:00"
type input "[DATE] 23:59"
type input "[DATE] 00:00"
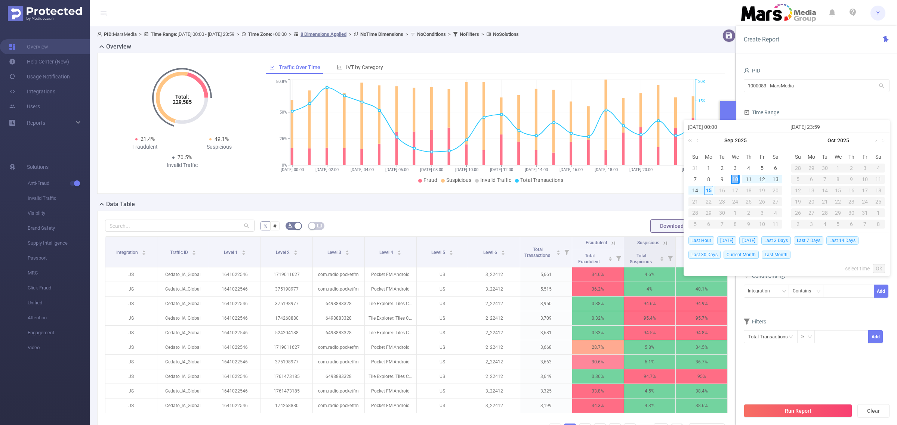
type input "[DATE] 23:59"
click at [882, 269] on link "Ok" at bounding box center [879, 268] width 12 height 9
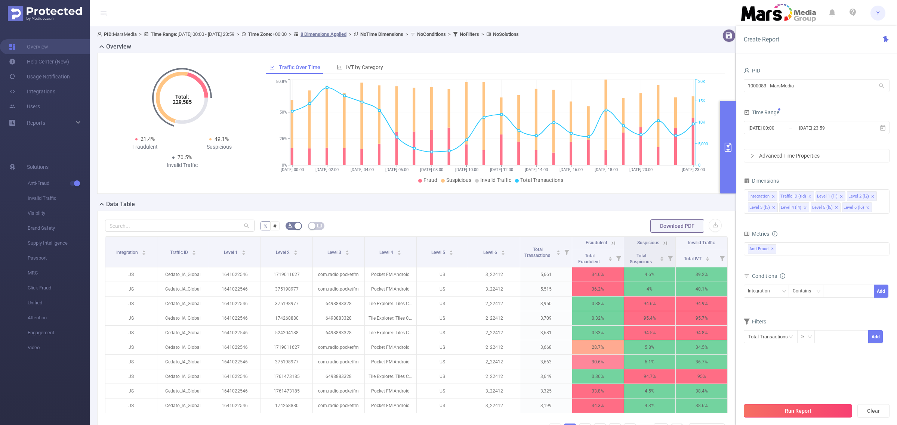
click at [800, 413] on button "Run Report" at bounding box center [798, 410] width 108 height 13
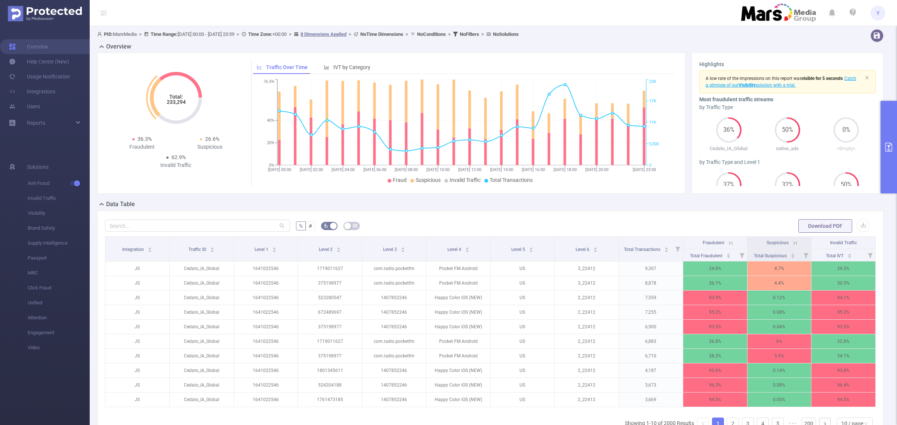
click at [178, 105] on tspan "233,294" at bounding box center [175, 102] width 19 height 6
copy tspan "233,294"
click at [888, 136] on button "primary" at bounding box center [889, 147] width 16 height 93
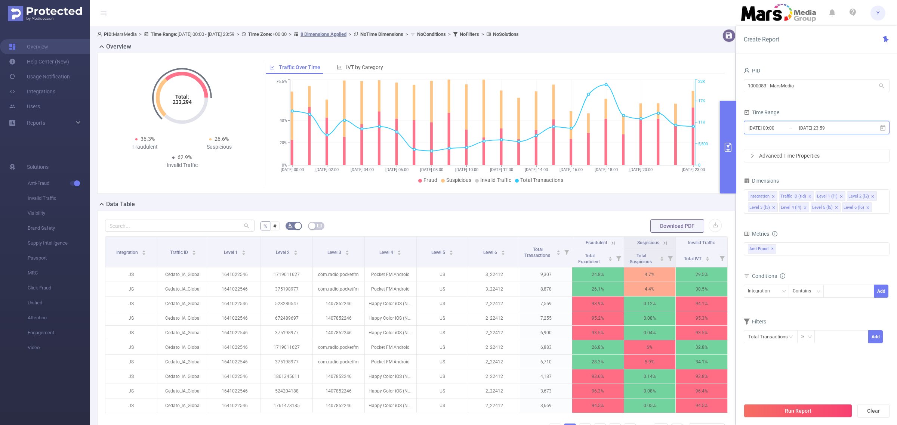
click at [853, 121] on span "[DATE] 00:00 _ [DATE] 23:59" at bounding box center [817, 127] width 146 height 13
click at [854, 137] on div "[DATE] 00:00 _ [DATE] 23:59" at bounding box center [817, 129] width 146 height 18
click at [851, 135] on div "[DATE] 00:00 _ [DATE] 23:59" at bounding box center [817, 129] width 146 height 18
click at [850, 132] on input "[DATE] 23:59" at bounding box center [828, 128] width 61 height 10
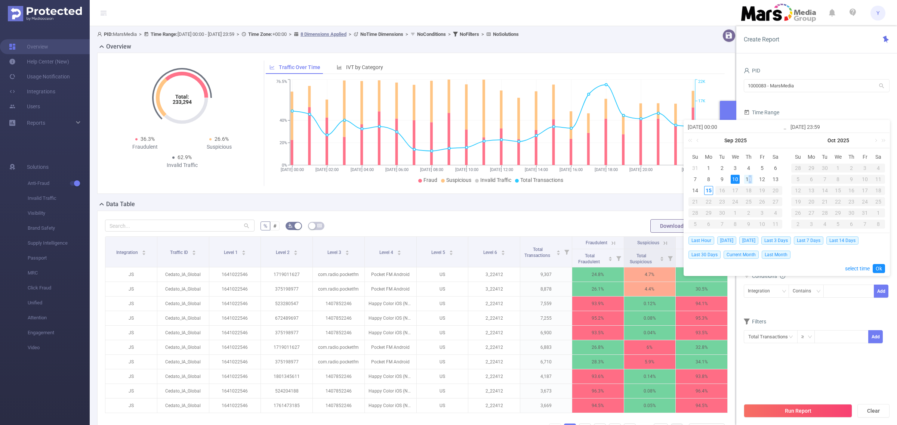
click at [750, 178] on div "11" at bounding box center [748, 179] width 9 height 9
type input "[DATE] 00:00"
type input "[DATE] 23:59"
type input "[DATE] 00:00"
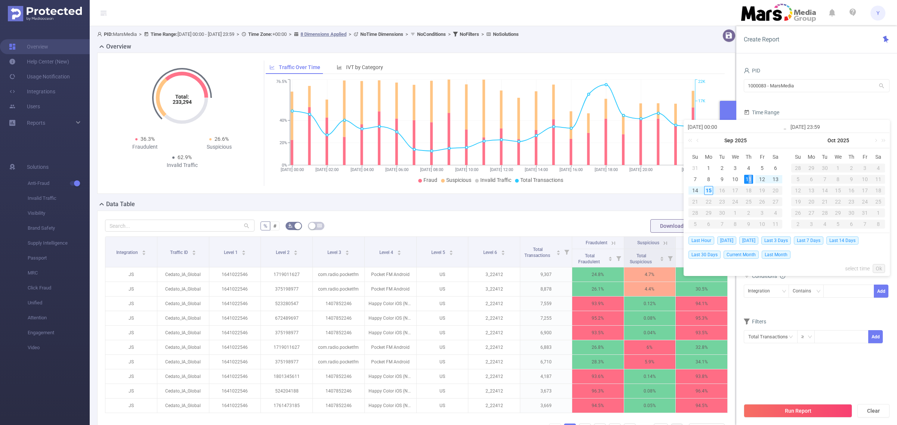
type input "[DATE] 23:59"
click at [885, 266] on div "Last Hour [DATE] [DATE] Last 3 Days Last 7 Days Last 14 Days Last 30 Days Curre…" at bounding box center [787, 254] width 206 height 43
click at [881, 272] on link "Ok" at bounding box center [879, 268] width 12 height 9
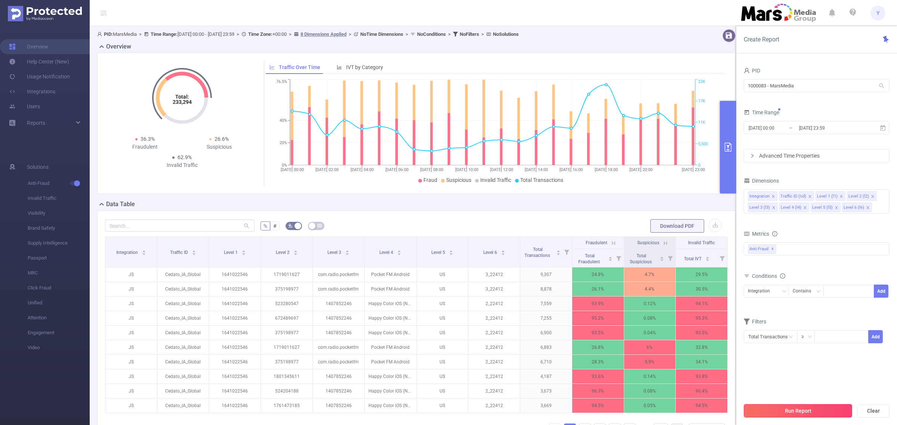
click at [831, 410] on button "Run Report" at bounding box center [798, 410] width 108 height 13
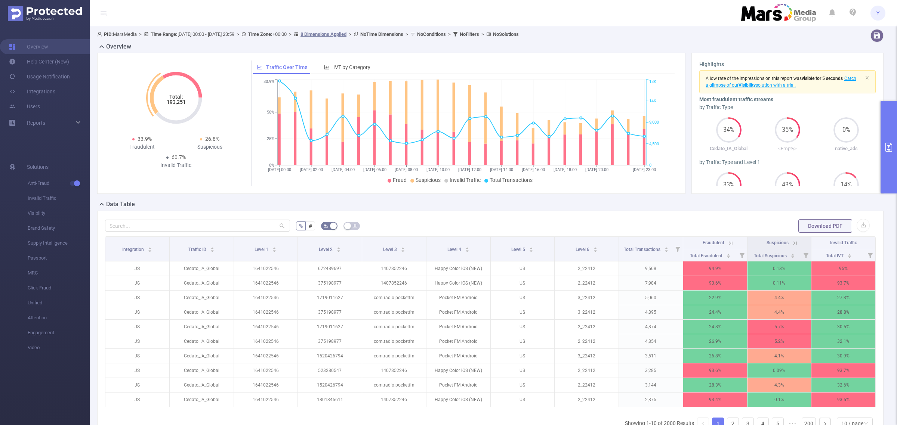
click at [173, 104] on tspan "193,251" at bounding box center [175, 102] width 19 height 6
click at [887, 159] on button "primary" at bounding box center [889, 147] width 16 height 93
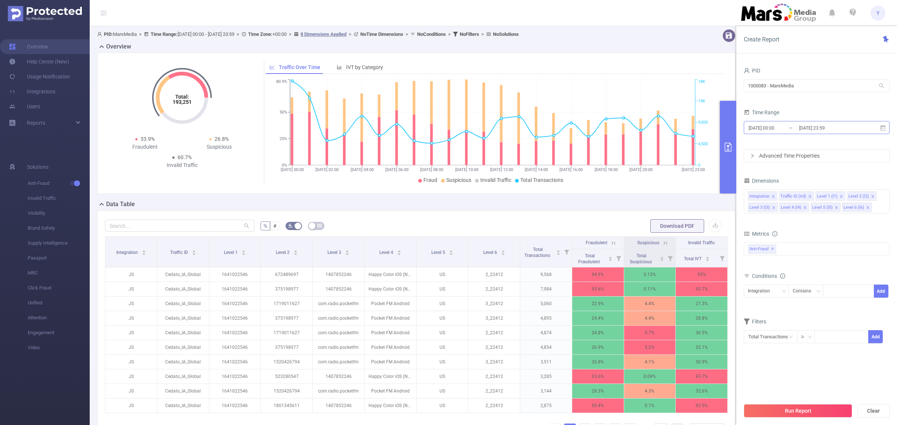
click at [819, 128] on input "[DATE] 23:59" at bounding box center [828, 128] width 61 height 10
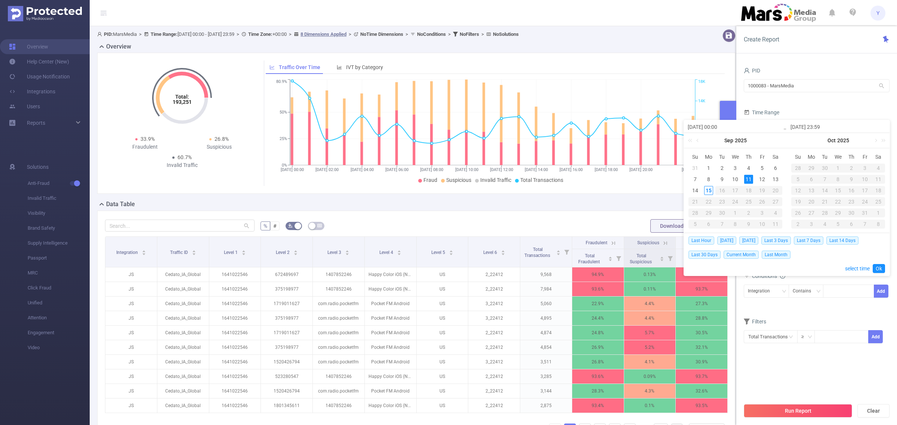
click at [758, 174] on td "12" at bounding box center [761, 179] width 13 height 11
click at [759, 175] on div "12" at bounding box center [762, 179] width 9 height 9
type input "[DATE] 00:00"
type input "[DATE] 23:59"
type input "[DATE] 00:00"
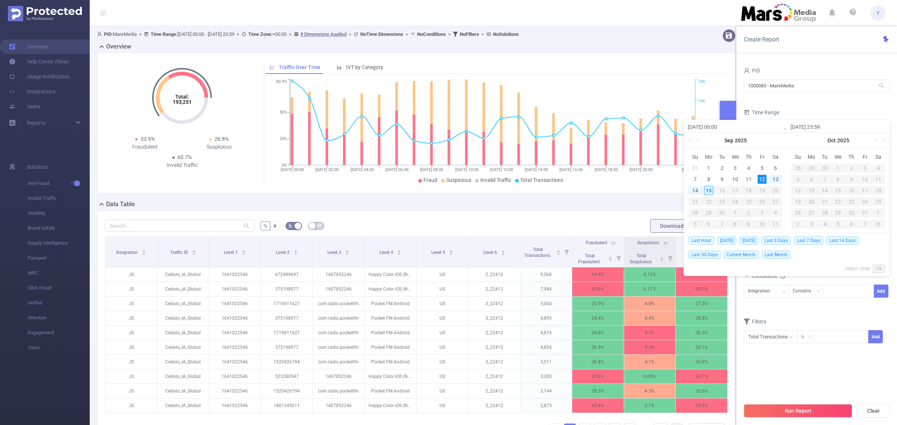
type input "[DATE] 23:59"
click at [759, 175] on div "12" at bounding box center [762, 179] width 9 height 9
click at [882, 270] on link "Ok" at bounding box center [879, 268] width 12 height 9
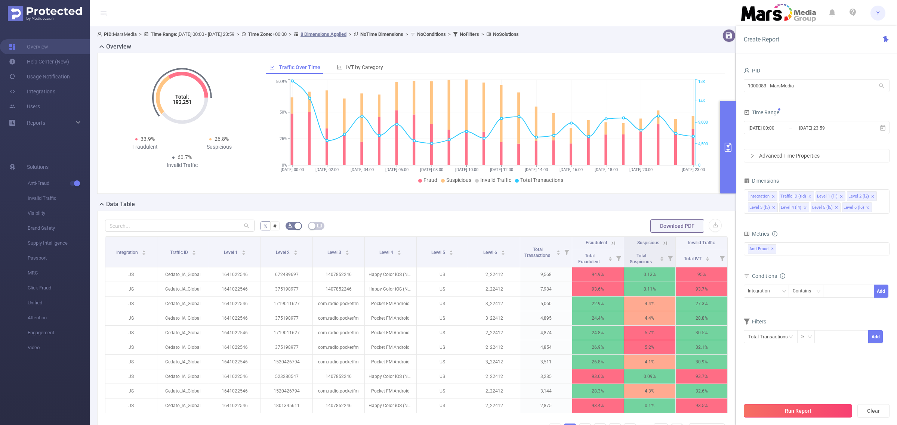
click at [807, 415] on button "Run Report" at bounding box center [798, 410] width 108 height 13
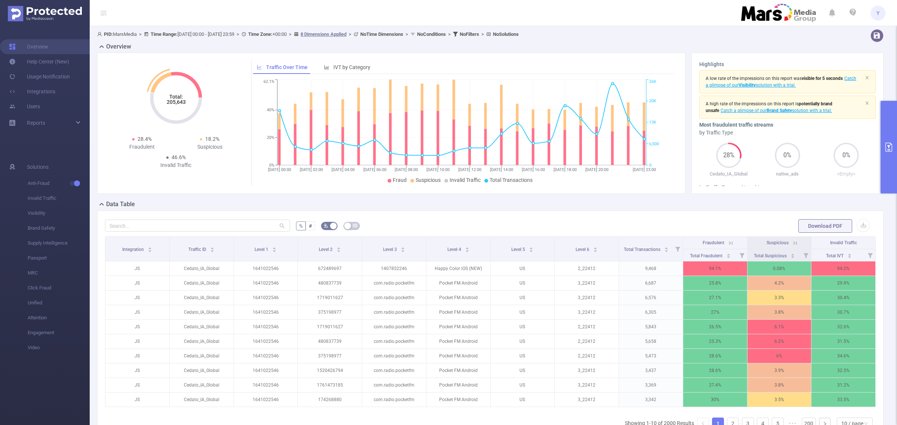
click at [180, 105] on tspan "205,643" at bounding box center [175, 102] width 19 height 6
click at [884, 152] on button "primary" at bounding box center [889, 147] width 16 height 93
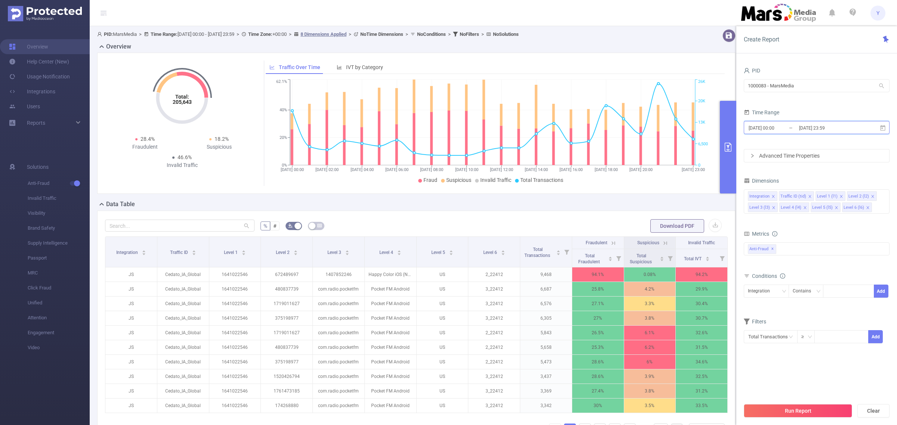
click at [798, 133] on span "[DATE] 00:00 _ [DATE] 23:59" at bounding box center [817, 127] width 146 height 13
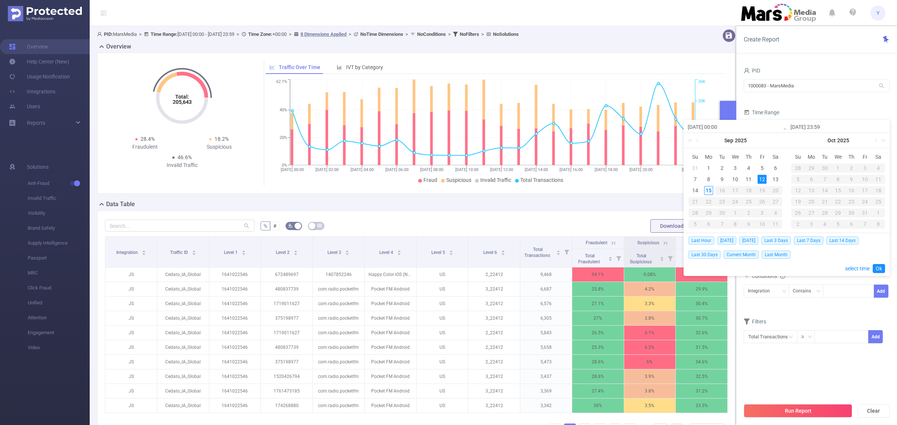
click at [780, 178] on td "13" at bounding box center [775, 179] width 13 height 11
click at [778, 178] on div "13" at bounding box center [775, 179] width 9 height 9
type input "[DATE] 00:00"
type input "[DATE] 23:59"
type input "[DATE] 00:00"
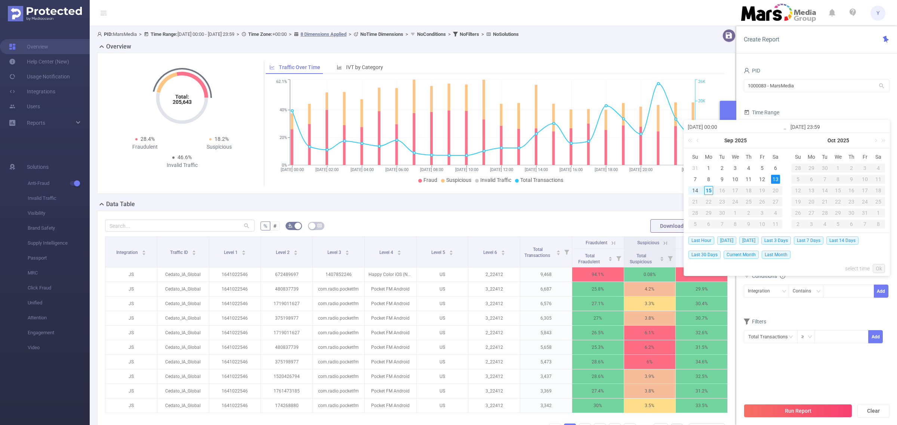
type input "[DATE] 23:59"
click at [778, 178] on div "13" at bounding box center [775, 179] width 9 height 9
click at [777, 179] on div "13" at bounding box center [775, 179] width 9 height 9
click at [879, 269] on link "Ok" at bounding box center [879, 268] width 12 height 9
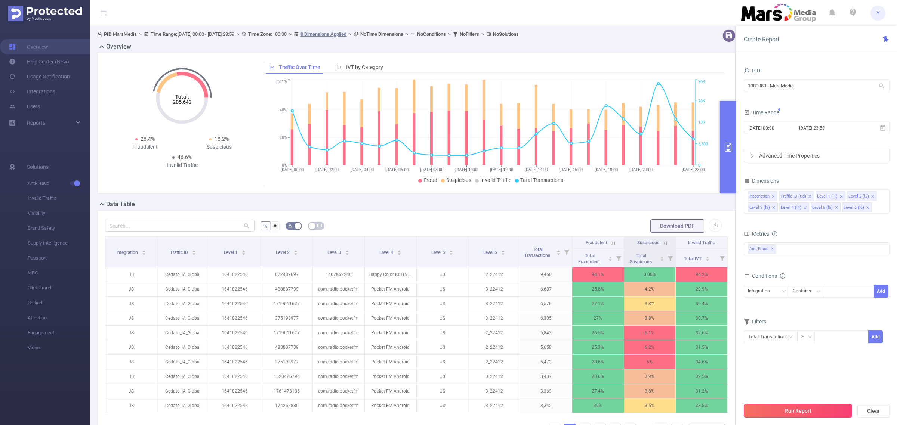
click at [809, 412] on button "Run Report" at bounding box center [798, 410] width 108 height 13
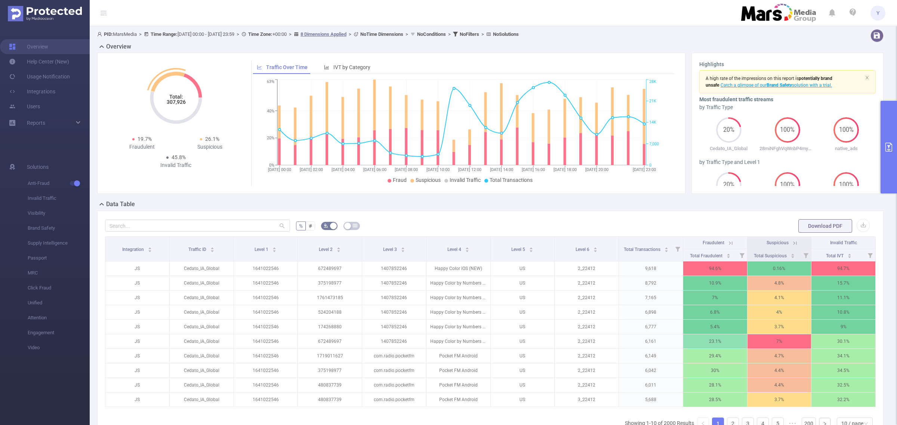
click at [182, 103] on tspan "307,926" at bounding box center [175, 102] width 19 height 6
click at [885, 136] on button "primary" at bounding box center [889, 147] width 16 height 93
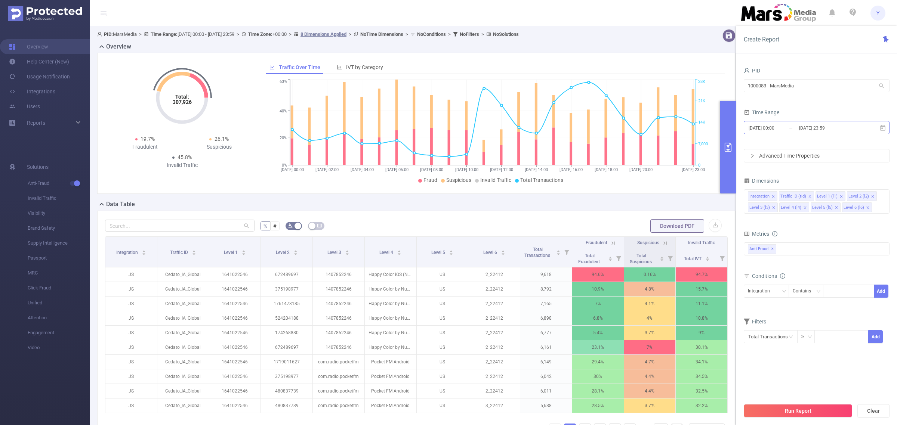
click at [811, 131] on input "[DATE] 23:59" at bounding box center [828, 128] width 61 height 10
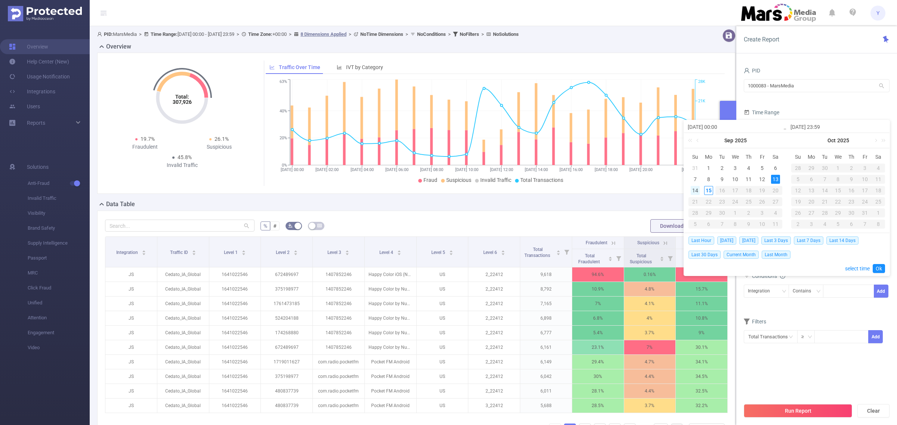
click at [698, 187] on div "14" at bounding box center [695, 190] width 9 height 9
type input "[DATE] 00:00"
type input "[DATE] 23:59"
type input "[DATE] 00:00"
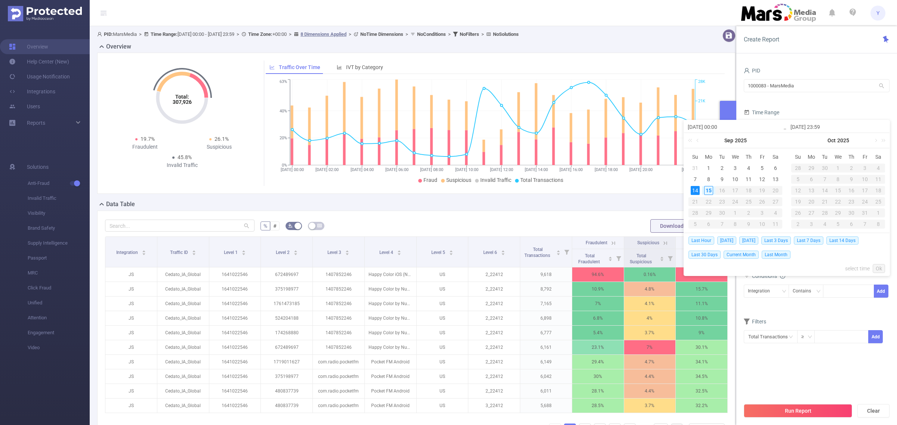
type input "[DATE] 23:59"
click at [879, 264] on link "Ok" at bounding box center [879, 268] width 12 height 9
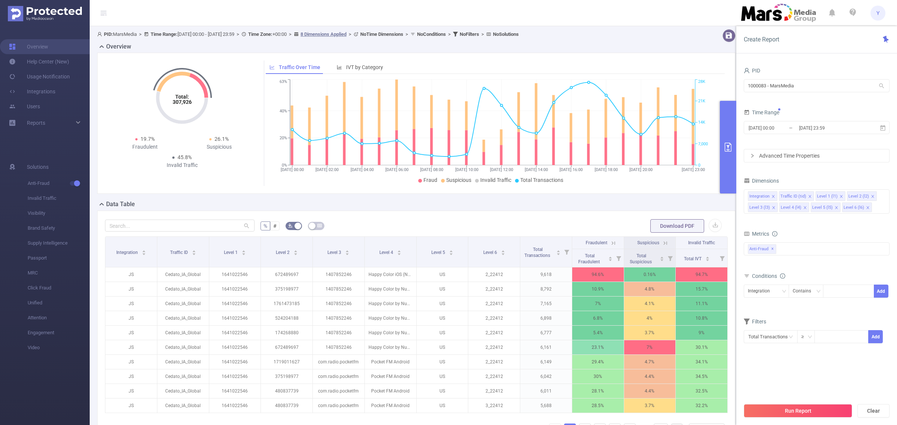
click at [822, 407] on button "Run Report" at bounding box center [798, 410] width 108 height 13
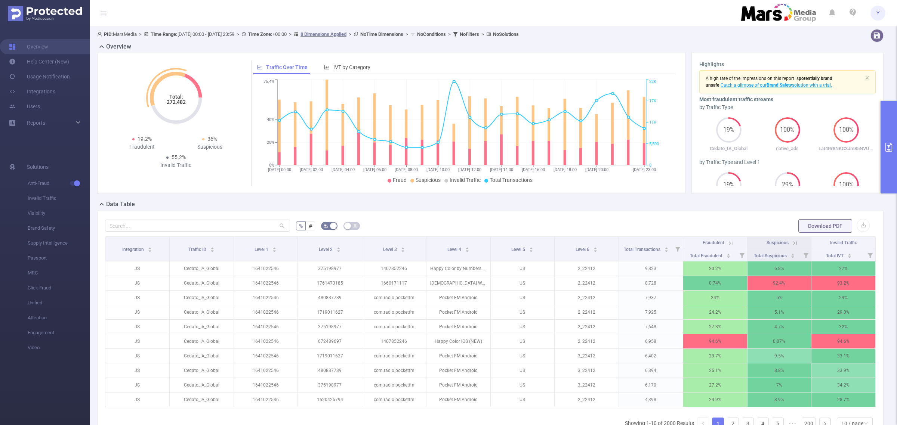
click at [175, 105] on icon "Total: 272,482" at bounding box center [176, 98] width 75 height 75
click at [175, 105] on tspan "272,482" at bounding box center [175, 102] width 19 height 6
click at [225, 172] on div "Total: 272,482 Total: 272,482 19.2% Fraudulent 36% Suspicious 55.2% Invalid Tra…" at bounding box center [176, 116] width 136 height 111
click at [880, 16] on div "Save as new Report" at bounding box center [870, 19] width 45 height 12
click at [877, 12] on span "Y" at bounding box center [877, 13] width 3 height 15
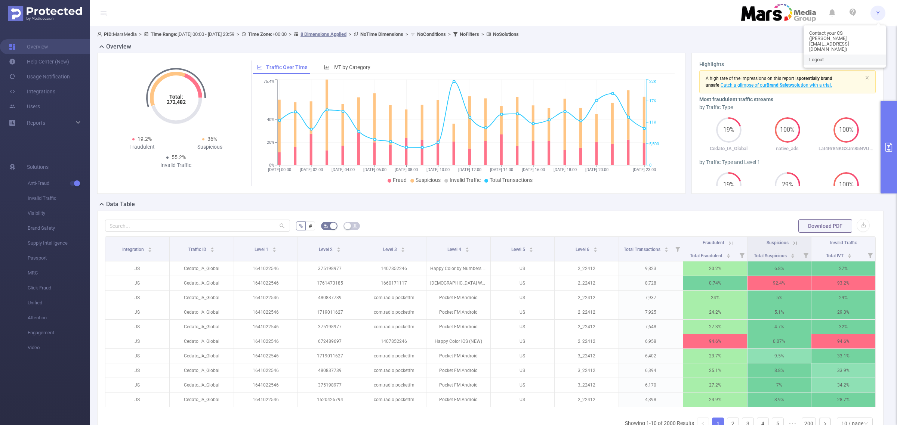
click at [826, 55] on link "Logout" at bounding box center [845, 60] width 82 height 10
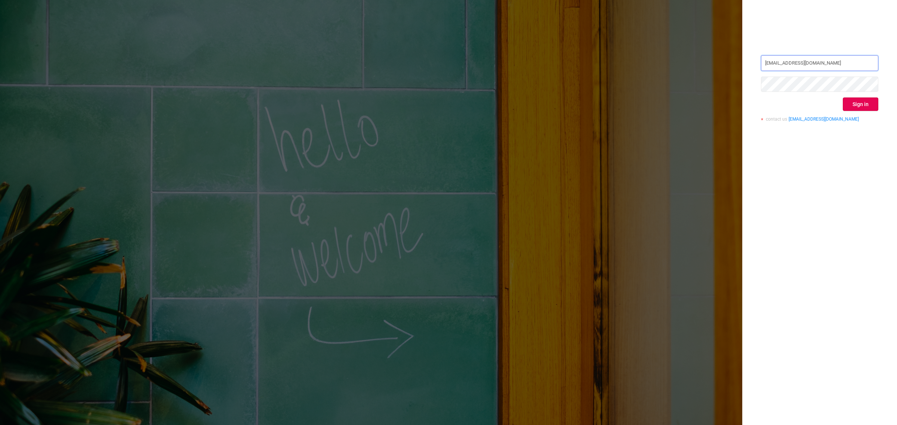
drag, startPoint x: 825, startPoint y: 64, endPoint x: 602, endPoint y: 71, distance: 222.9
click at [602, 71] on div "[PERSON_NAME][EMAIL_ADDRESS][DOMAIN_NAME] Sign in contact us [EMAIL_ADDRESS][DO…" at bounding box center [448, 212] width 897 height 425
type input "[EMAIL_ADDRESS][DOMAIN_NAME]"
click at [852, 101] on button "Sign in" at bounding box center [861, 104] width 36 height 13
